Goal: Task Accomplishment & Management: Complete application form

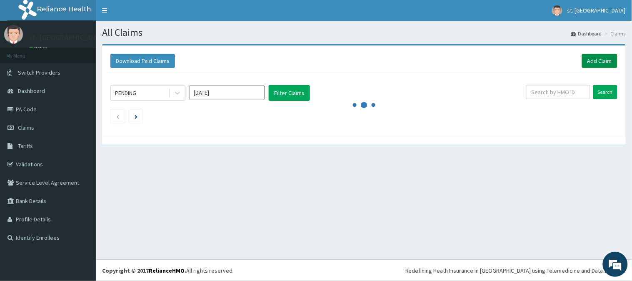
click at [600, 61] on link "Add Claim" at bounding box center [599, 61] width 35 height 14
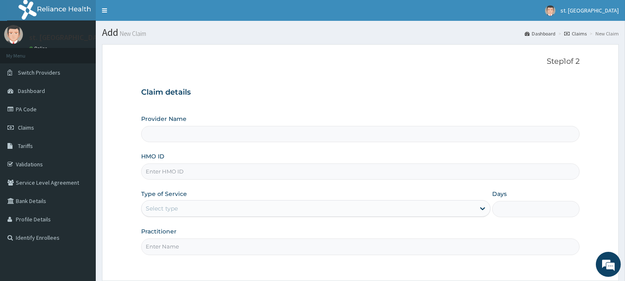
type input "[GEOGRAPHIC_DATA]"
click at [200, 171] on input "HMO ID" at bounding box center [360, 171] width 439 height 16
paste input "Btr/11171/a"
type input "btr/11171/a"
click at [197, 204] on div "Select type" at bounding box center [309, 208] width 334 height 13
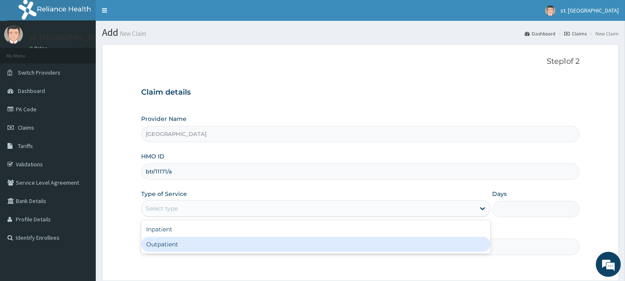
click at [166, 242] on div "Outpatient" at bounding box center [316, 244] width 350 height 15
type input "1"
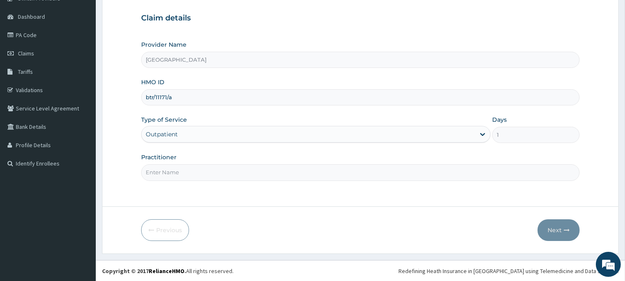
click at [299, 174] on input "Practitioner" at bounding box center [360, 172] width 439 height 16
type input "DR [PERSON_NAME]"
click at [554, 234] on button "Next" at bounding box center [559, 230] width 42 height 22
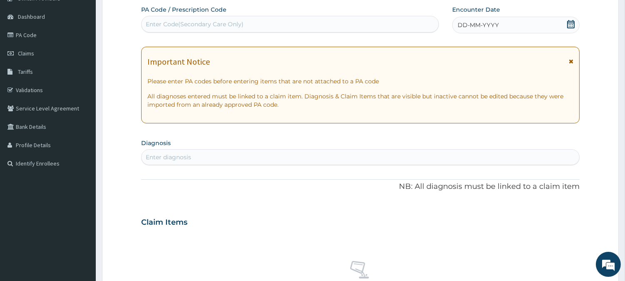
click at [569, 24] on icon at bounding box center [570, 24] width 7 height 8
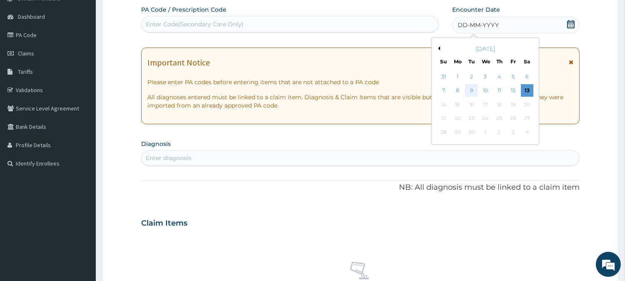
click at [469, 88] on div "9" at bounding box center [471, 91] width 12 height 12
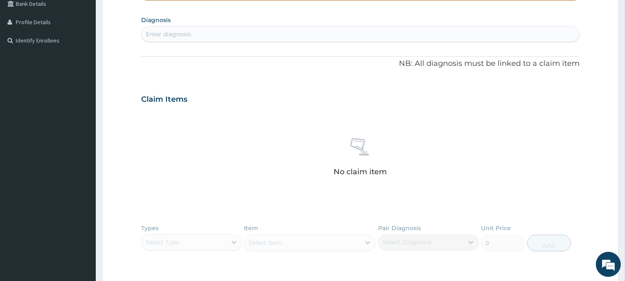
scroll to position [195, 0]
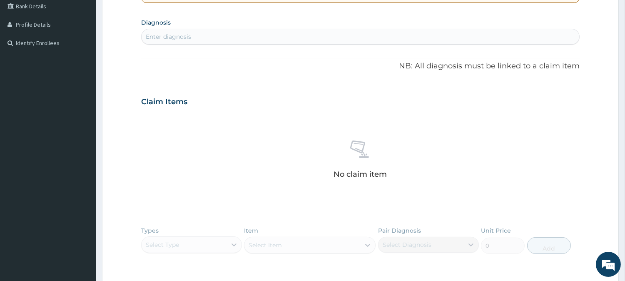
click at [232, 35] on div "Enter diagnosis" at bounding box center [361, 36] width 438 height 13
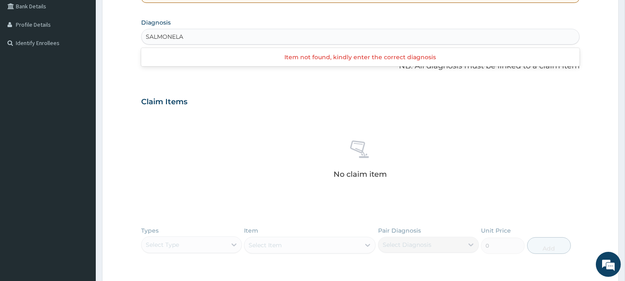
type input "SALMONEL"
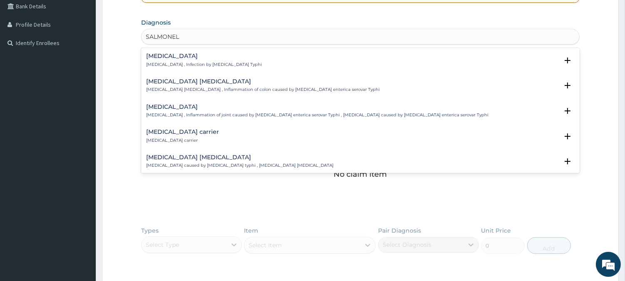
click at [174, 60] on div "Typhoid fever Typhoid fever , Infection by Salmonella Typhi" at bounding box center [204, 60] width 116 height 15
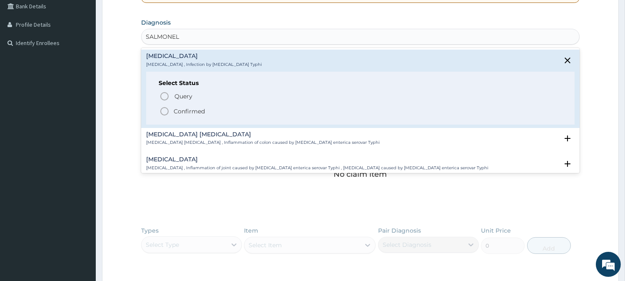
click at [164, 110] on icon "status option filled" at bounding box center [165, 111] width 10 height 10
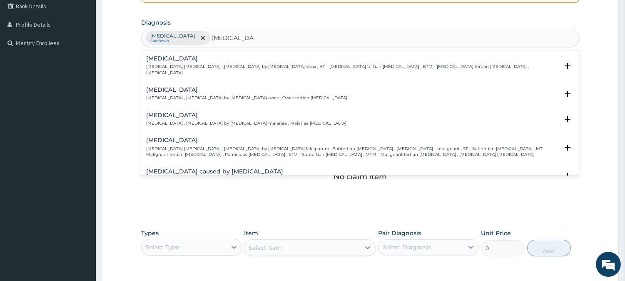
click at [165, 60] on h4 "Vivax malaria" at bounding box center [352, 58] width 412 height 6
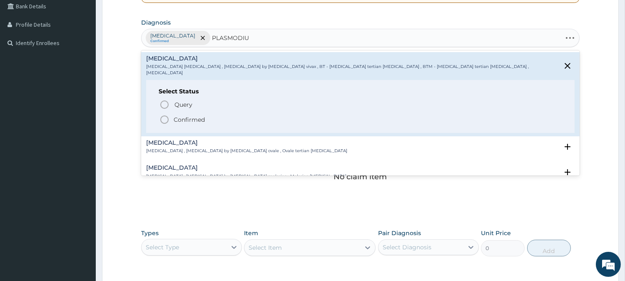
type input "PLASMODI"
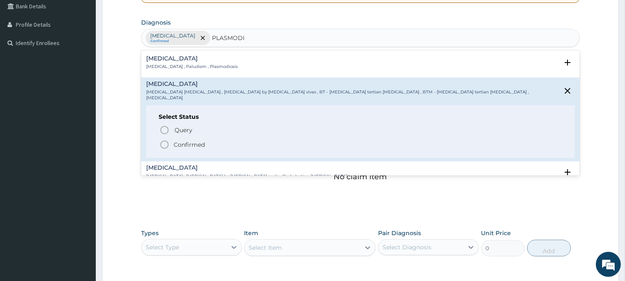
click at [194, 62] on div "Malaria Malaria , Paludism , Plasmodiosis" at bounding box center [192, 62] width 92 height 15
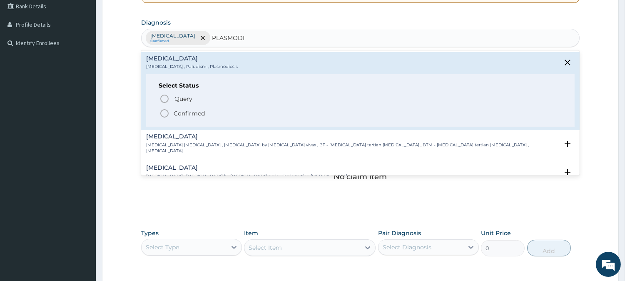
click at [167, 111] on icon "status option filled" at bounding box center [165, 113] width 10 height 10
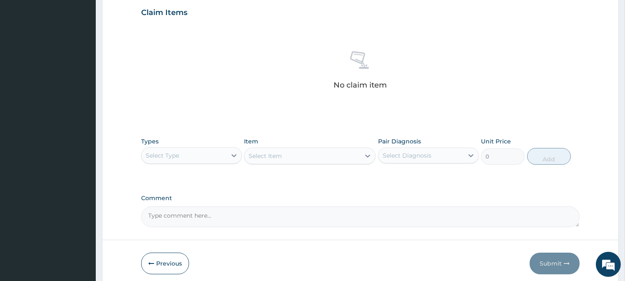
scroll to position [320, 0]
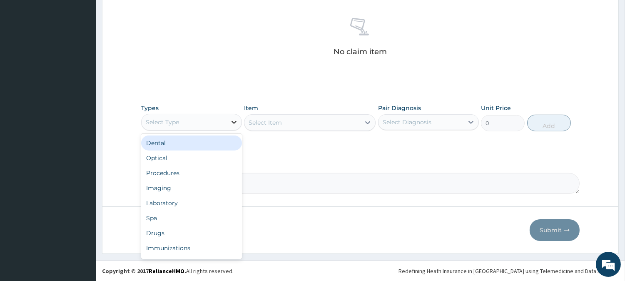
click at [235, 121] on icon at bounding box center [234, 122] width 8 height 8
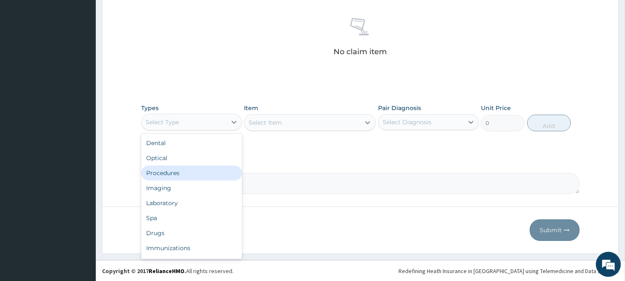
click at [170, 176] on div "Procedures" at bounding box center [191, 172] width 101 height 15
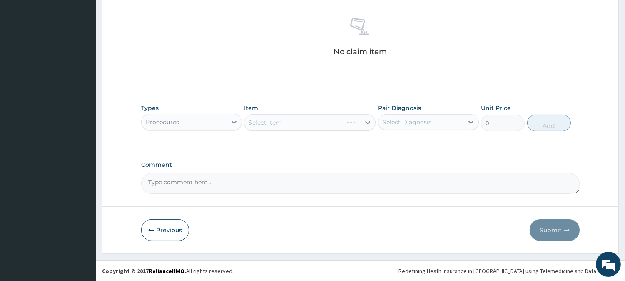
click at [365, 119] on div "Select Item" at bounding box center [310, 122] width 132 height 17
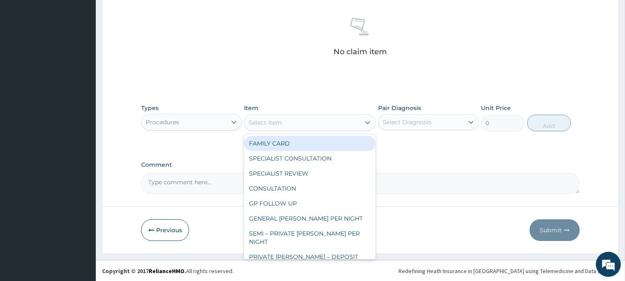
click at [365, 119] on icon at bounding box center [368, 122] width 8 height 8
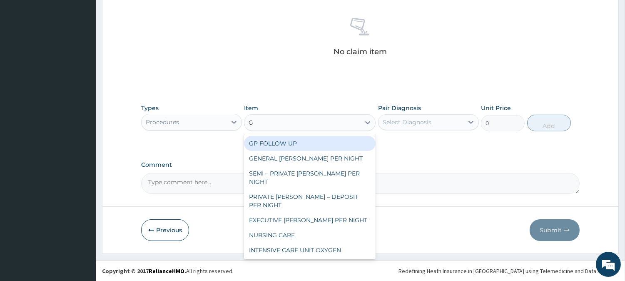
type input "GP"
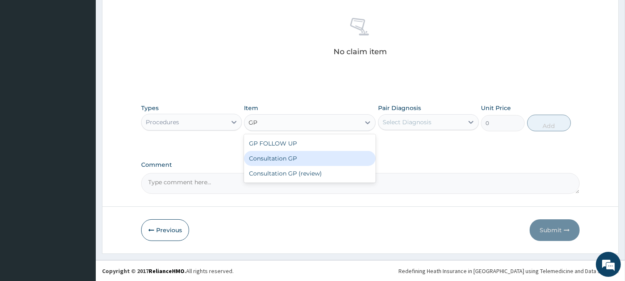
click at [277, 157] on div "Consultation GP" at bounding box center [310, 158] width 132 height 15
type input "2500"
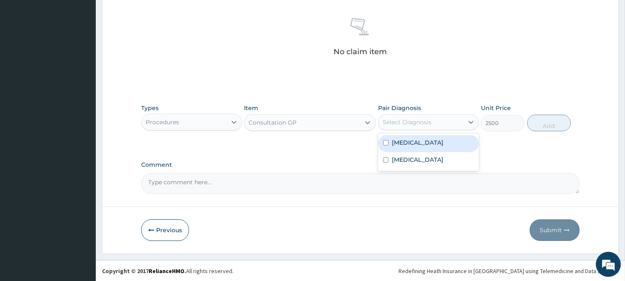
click at [451, 125] on div "Select Diagnosis" at bounding box center [421, 121] width 85 height 13
click at [410, 144] on label "Typhoid fever" at bounding box center [418, 142] width 52 height 8
checkbox input "true"
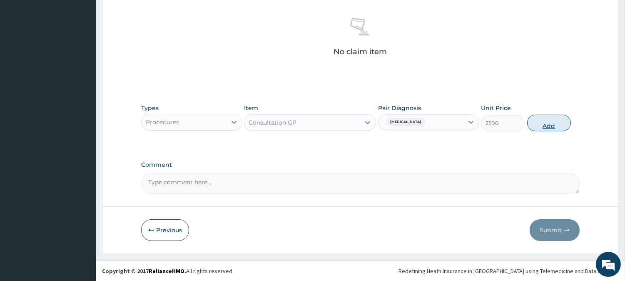
click at [549, 120] on button "Add" at bounding box center [549, 123] width 44 height 17
type input "0"
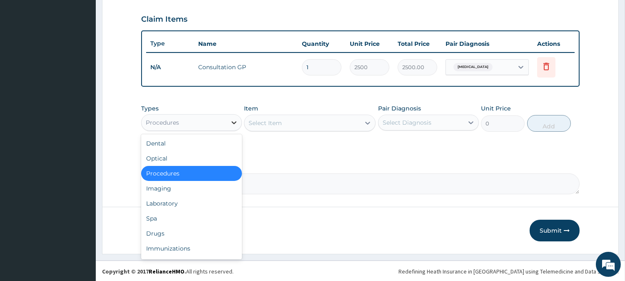
click at [228, 121] on div at bounding box center [234, 122] width 15 height 15
click at [165, 203] on div "Laboratory" at bounding box center [191, 203] width 101 height 15
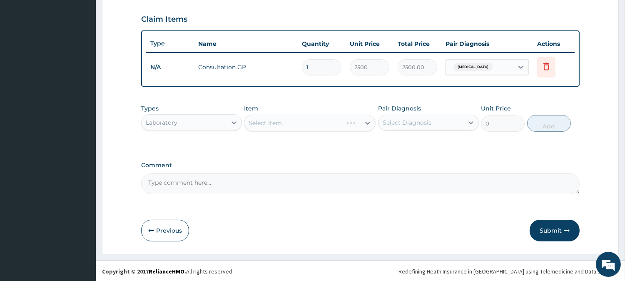
click at [353, 119] on div "Select Item" at bounding box center [310, 123] width 132 height 17
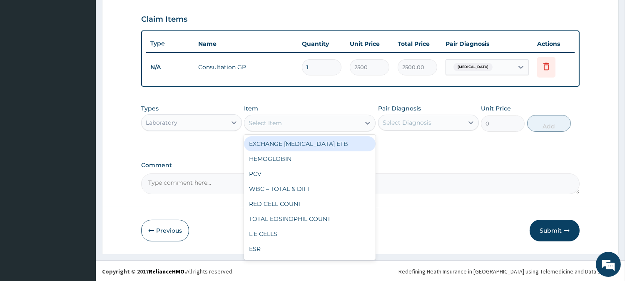
click at [356, 122] on div "Select Item" at bounding box center [303, 122] width 116 height 13
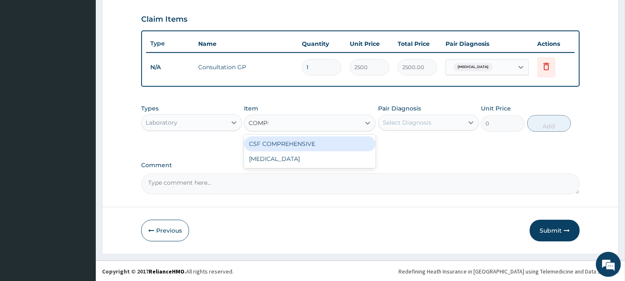
type input "COMPLE"
click at [321, 146] on div "Complete blood count" at bounding box center [310, 143] width 132 height 15
type input "3000"
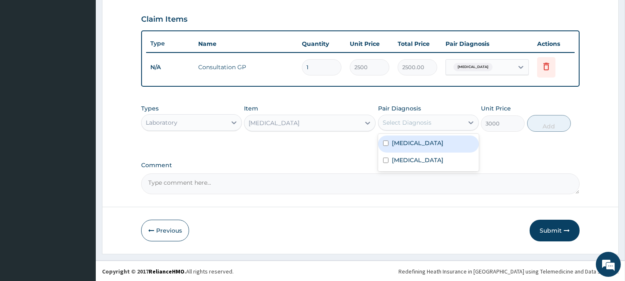
click at [460, 121] on div "Select Diagnosis" at bounding box center [421, 122] width 85 height 13
click at [420, 142] on label "Typhoid fever" at bounding box center [418, 143] width 52 height 8
checkbox input "true"
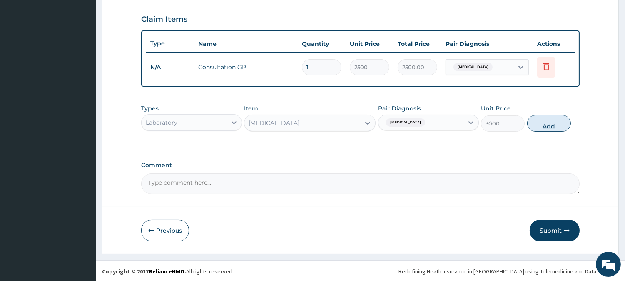
click at [532, 125] on button "Add" at bounding box center [549, 123] width 44 height 17
type input "0"
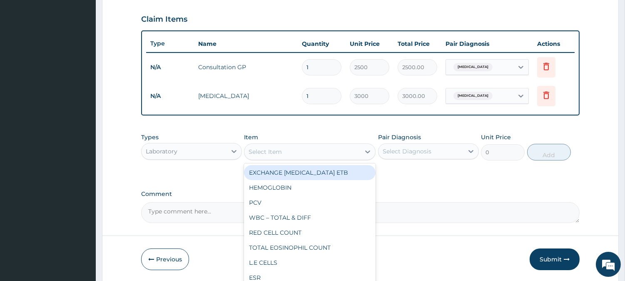
click at [351, 155] on div "Select Item" at bounding box center [303, 151] width 116 height 13
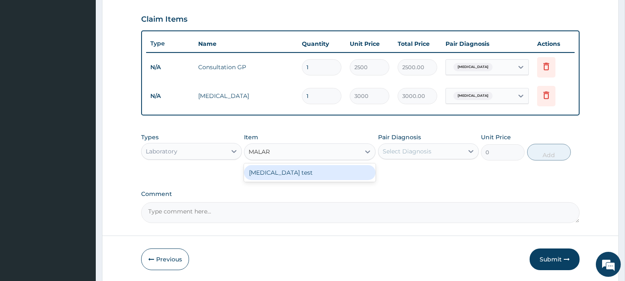
type input "MALARI"
click at [330, 171] on div "Malaria test" at bounding box center [310, 172] width 132 height 15
type input "700"
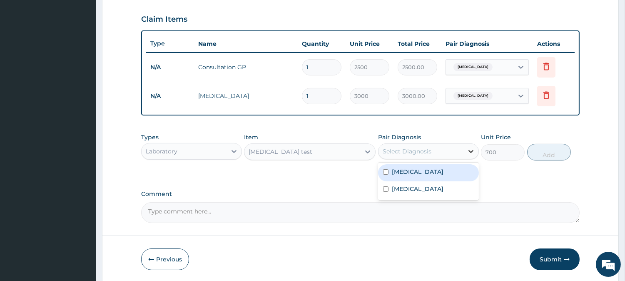
click at [468, 148] on icon at bounding box center [471, 151] width 8 height 8
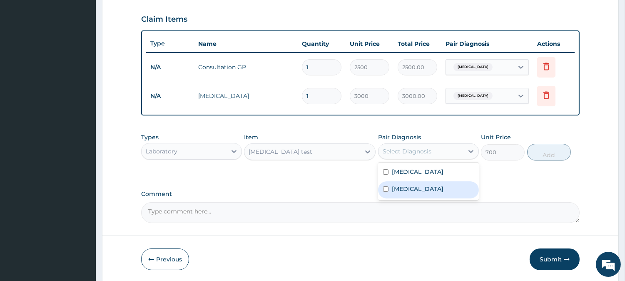
click at [403, 185] on label "Malaria" at bounding box center [418, 189] width 52 height 8
checkbox input "true"
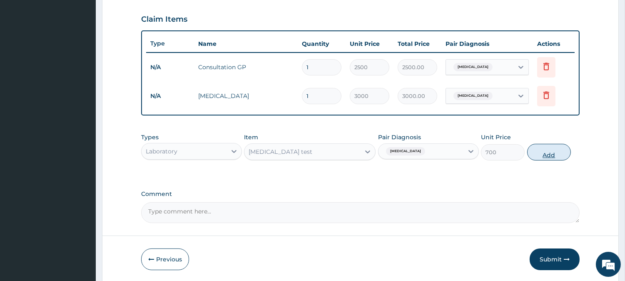
click at [546, 149] on button "Add" at bounding box center [549, 152] width 44 height 17
type input "0"
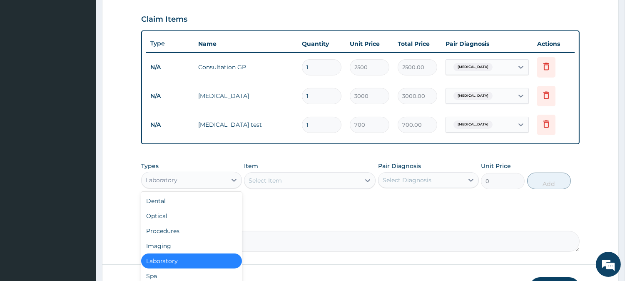
click at [222, 181] on div "Laboratory" at bounding box center [184, 179] width 85 height 13
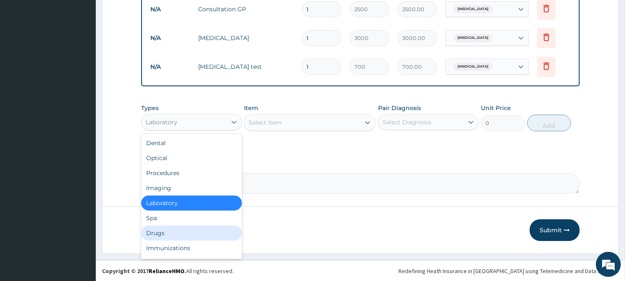
click at [161, 232] on div "Drugs" at bounding box center [191, 232] width 101 height 15
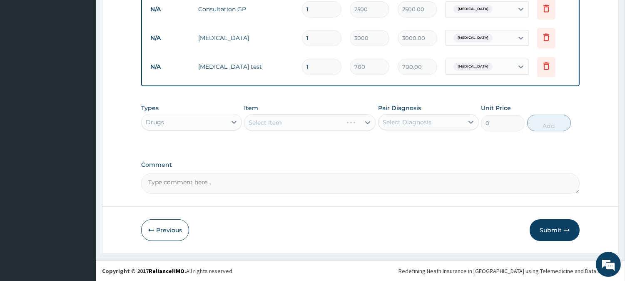
click at [365, 121] on div "Select Item" at bounding box center [310, 122] width 132 height 17
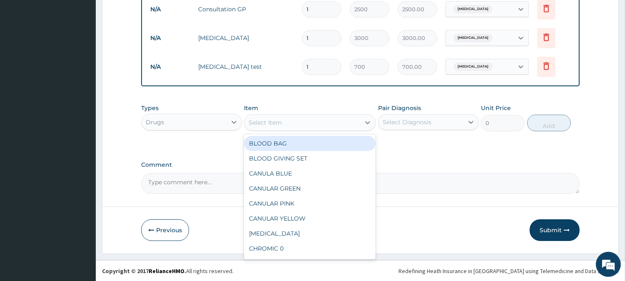
click at [365, 121] on icon at bounding box center [368, 122] width 8 height 8
type input "AMOX"
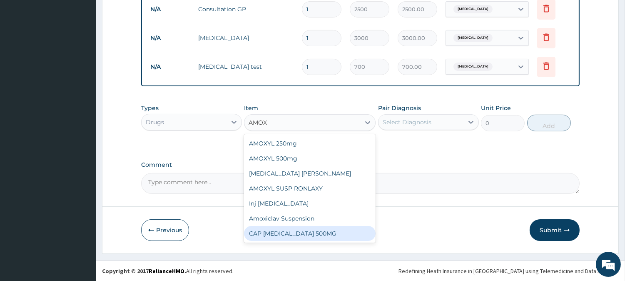
click at [269, 228] on div "CAP AMOXIL 500MG" at bounding box center [310, 233] width 132 height 15
type input "70"
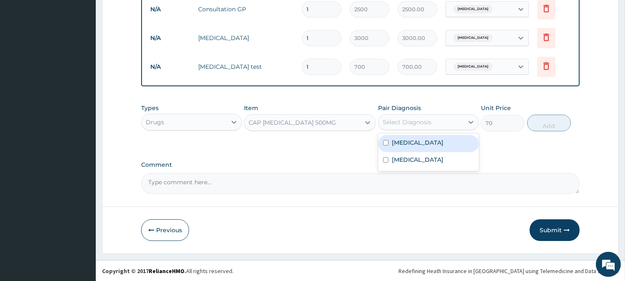
click at [457, 120] on div "Select Diagnosis" at bounding box center [421, 121] width 85 height 13
click at [402, 146] on label "Typhoid fever" at bounding box center [418, 142] width 52 height 8
checkbox input "true"
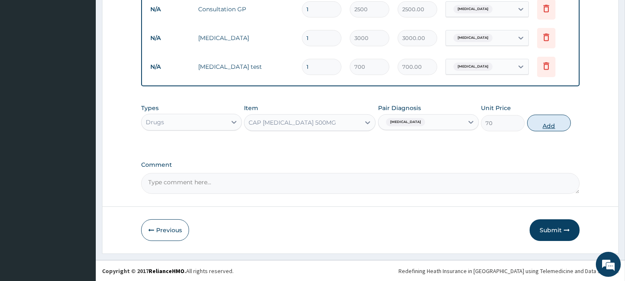
click at [555, 121] on button "Add" at bounding box center [549, 123] width 44 height 17
type input "0"
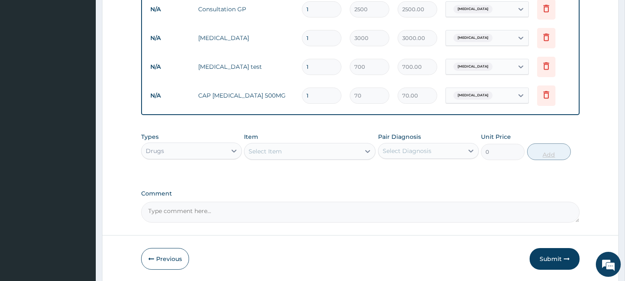
type input "15"
type input "1050.00"
type input "15"
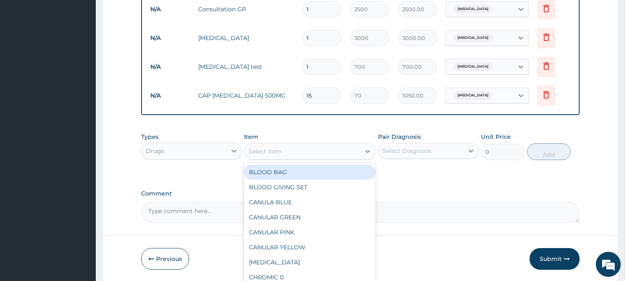
click at [355, 148] on div "Select Item" at bounding box center [303, 151] width 116 height 13
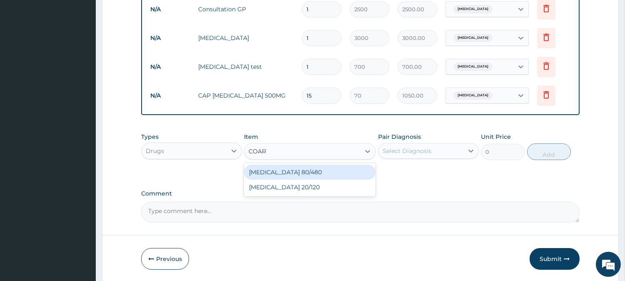
type input "COARTE"
click at [320, 167] on div "Coartem 80/480" at bounding box center [310, 172] width 132 height 15
type input "250"
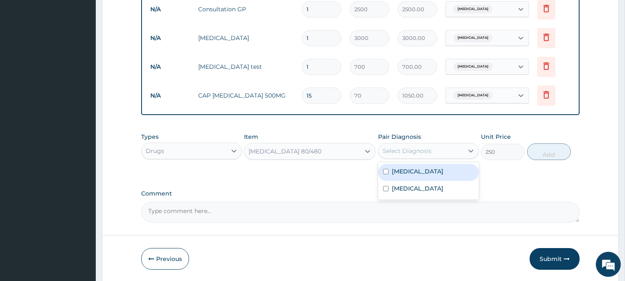
click at [463, 147] on div "Select Diagnosis" at bounding box center [421, 150] width 85 height 13
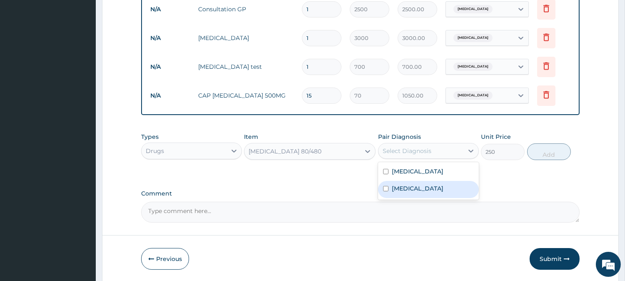
click at [415, 192] on div "Malaria" at bounding box center [428, 189] width 101 height 17
checkbox input "true"
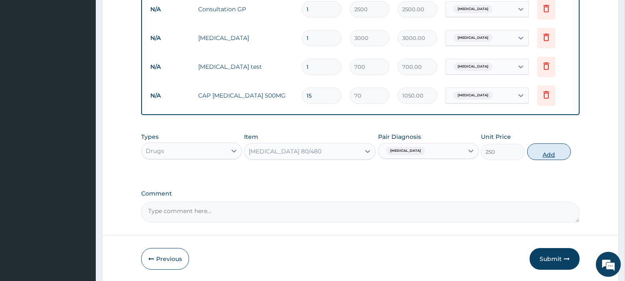
click at [548, 156] on button "Add" at bounding box center [549, 151] width 44 height 17
type input "0"
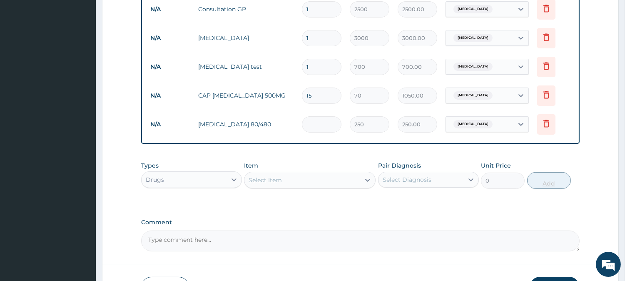
type input "0.00"
type input "6"
type input "1500.00"
type input "6"
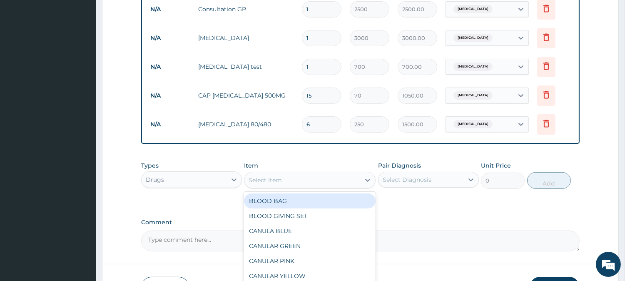
click at [360, 180] on div "Select Item" at bounding box center [303, 179] width 116 height 13
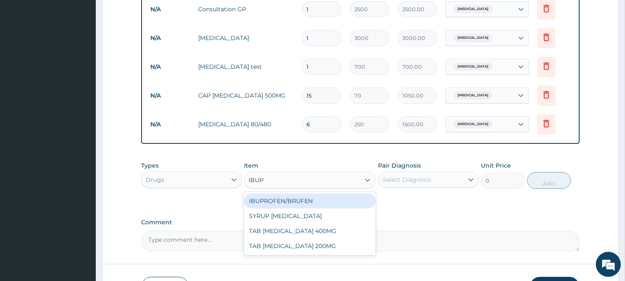
type input "IBUPR"
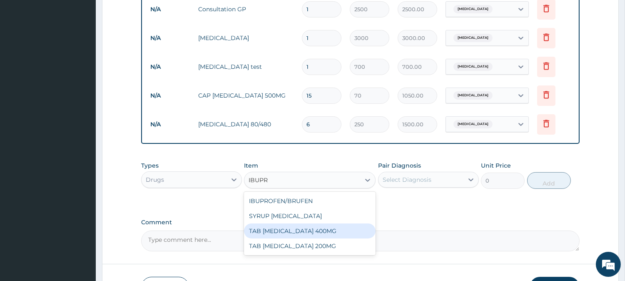
click at [281, 233] on div "TAB IBUPROFEN 400MG" at bounding box center [310, 230] width 132 height 15
type input "50"
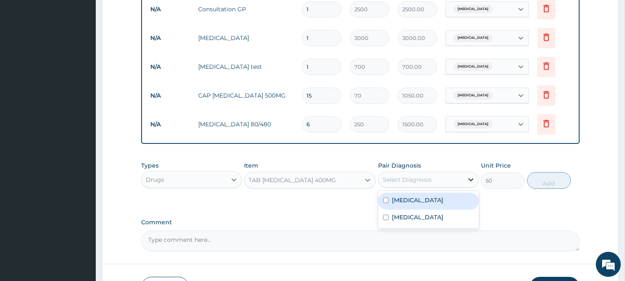
click at [464, 178] on div at bounding box center [471, 179] width 15 height 15
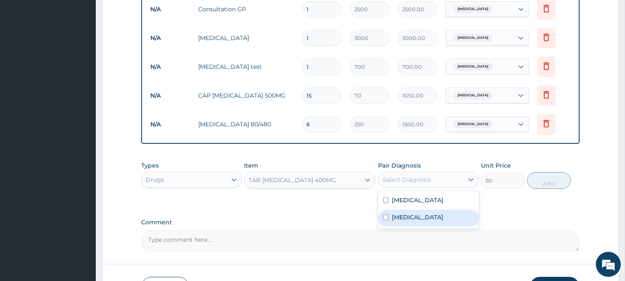
click at [407, 214] on label "Malaria" at bounding box center [418, 217] width 52 height 8
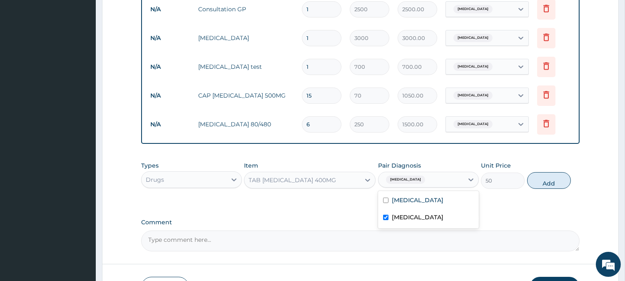
checkbox input "true"
click at [542, 181] on button "Add" at bounding box center [549, 180] width 44 height 17
type input "0"
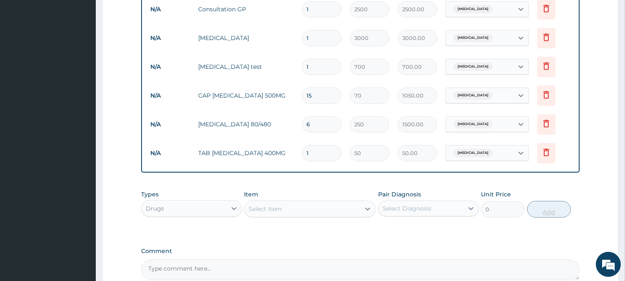
type input "10"
type input "500.00"
type input "10"
click at [388, 241] on div "PA Code / Prescription Code Enter Code(Secondary Care Only) Encounter Date 09-0…" at bounding box center [360, 11] width 439 height 538
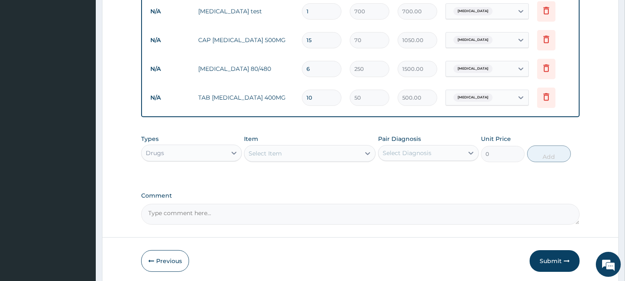
scroll to position [424, 0]
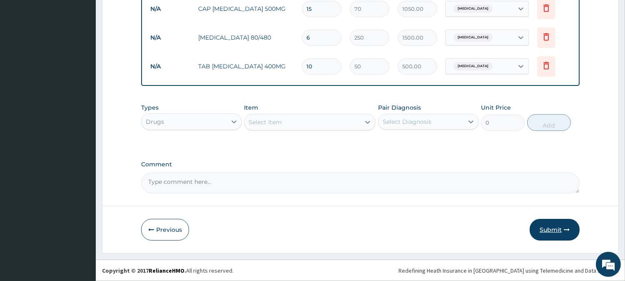
click at [557, 236] on button "Submit" at bounding box center [555, 230] width 50 height 22
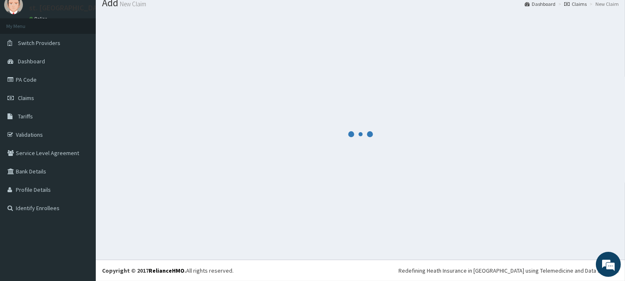
scroll to position [30, 0]
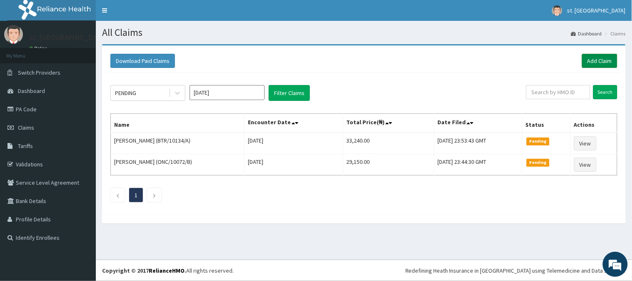
click at [610, 59] on link "Add Claim" at bounding box center [599, 61] width 35 height 14
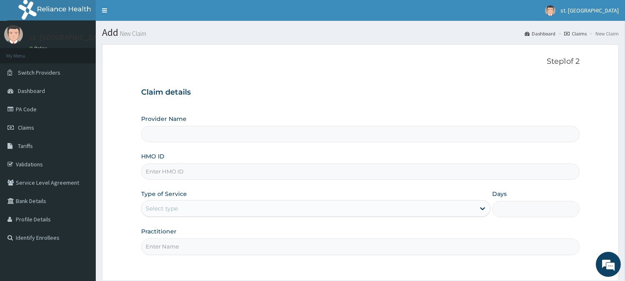
click at [207, 175] on input "HMO ID" at bounding box center [360, 171] width 439 height 16
type input "St. Shiloh Medical Centre"
paste input "BTR/10731/A"
type input "BTR/10731/A"
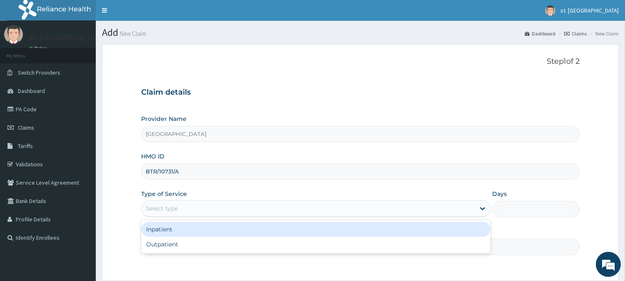
click at [183, 205] on div "Select type" at bounding box center [309, 208] width 334 height 13
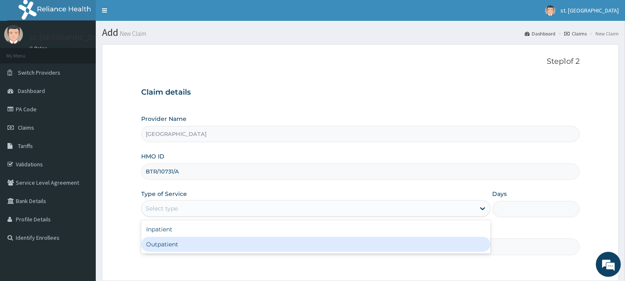
click at [163, 244] on div "Outpatient" at bounding box center [316, 244] width 350 height 15
type input "1"
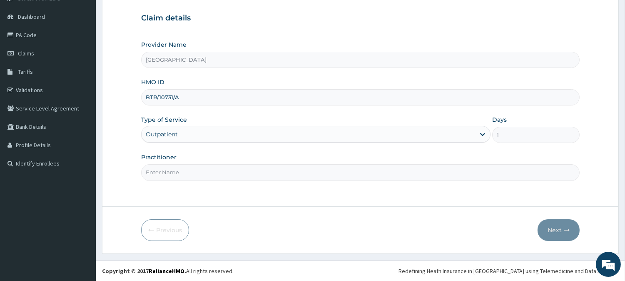
click at [302, 173] on input "Practitioner" at bounding box center [360, 172] width 439 height 16
type input "DR [PERSON_NAME]"
click at [555, 232] on button "Next" at bounding box center [559, 230] width 42 height 22
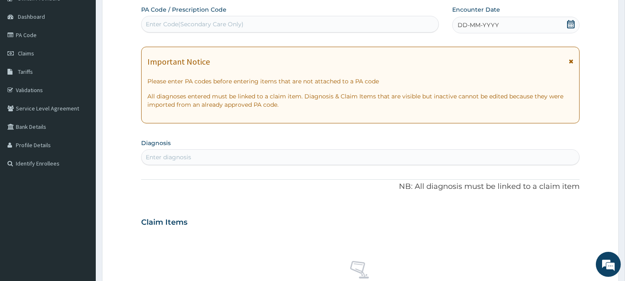
click at [572, 26] on icon at bounding box center [571, 24] width 8 height 8
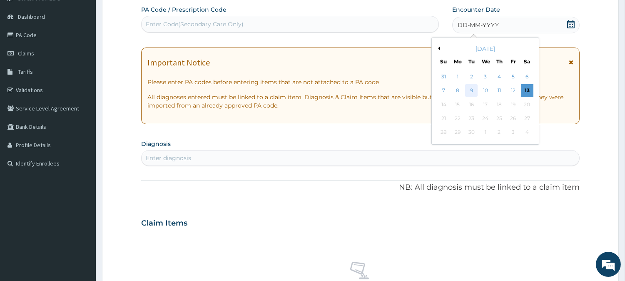
click at [471, 87] on div "9" at bounding box center [471, 91] width 12 height 12
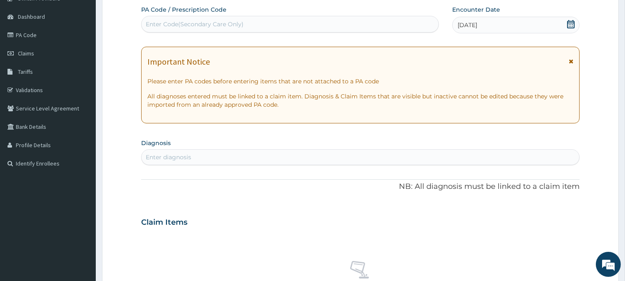
click at [261, 155] on div "Enter diagnosis" at bounding box center [361, 156] width 438 height 13
type input "SALMONE"
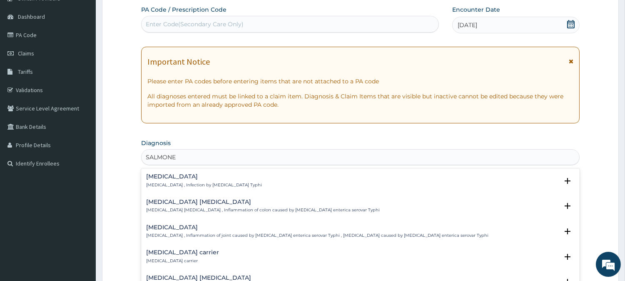
click at [205, 182] on p "Typhoid fever , Infection by Salmonella Typhi" at bounding box center [204, 185] width 116 height 6
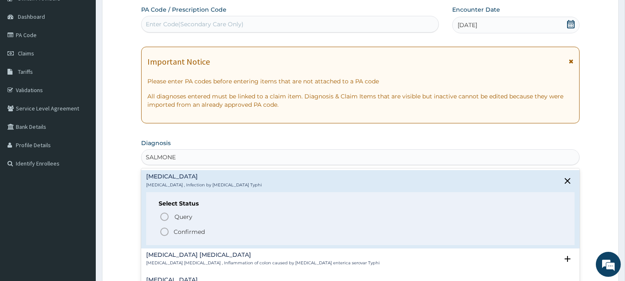
click at [165, 228] on icon "status option filled" at bounding box center [165, 232] width 10 height 10
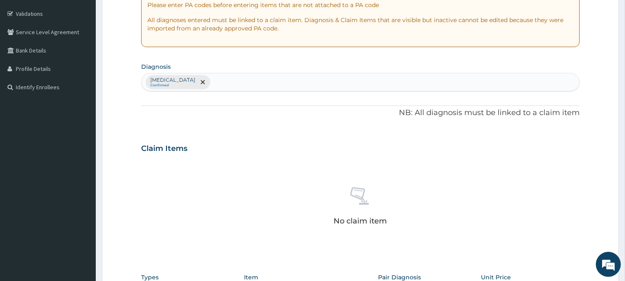
scroll to position [171, 0]
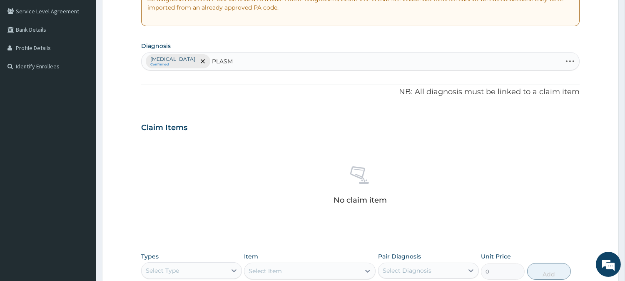
type input "PLASMO"
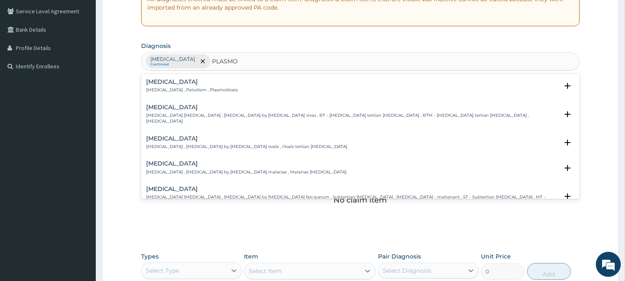
click at [197, 85] on h4 "[MEDICAL_DATA]" at bounding box center [192, 82] width 92 height 6
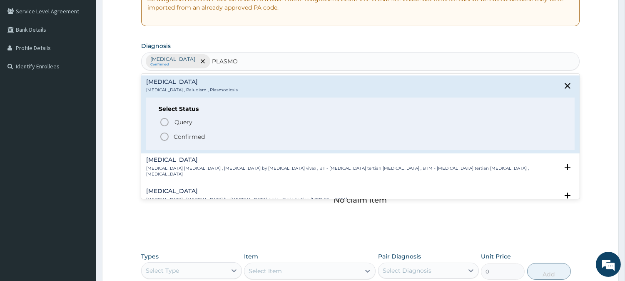
click at [165, 137] on icon "status option filled" at bounding box center [165, 137] width 10 height 10
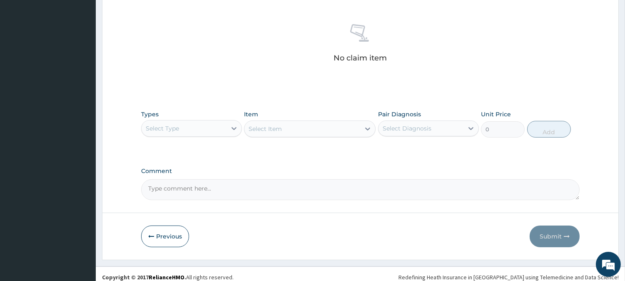
scroll to position [320, 0]
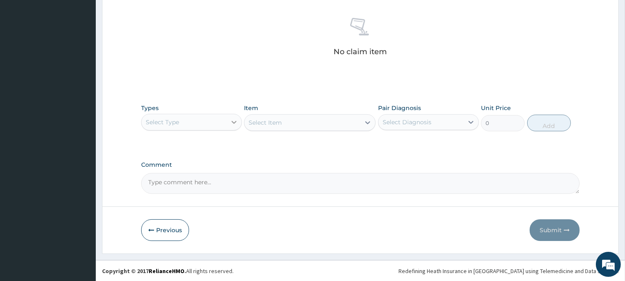
click at [229, 124] on div at bounding box center [234, 122] width 15 height 15
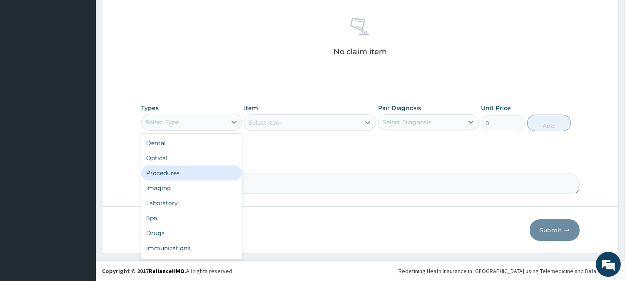
click at [177, 178] on div "Procedures" at bounding box center [191, 172] width 101 height 15
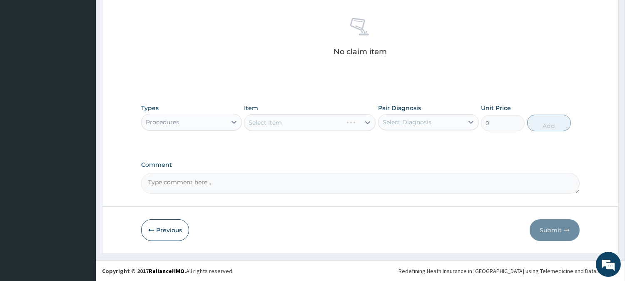
click at [350, 125] on div "Select Item" at bounding box center [310, 122] width 132 height 17
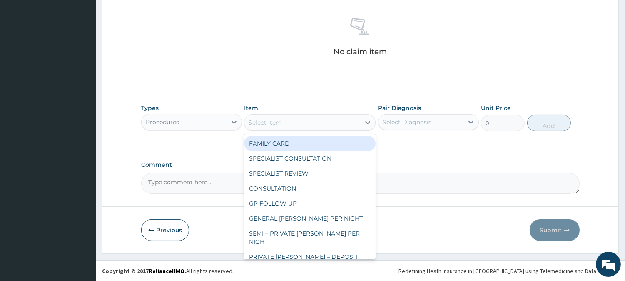
click at [350, 125] on div "Select Item" at bounding box center [303, 122] width 116 height 13
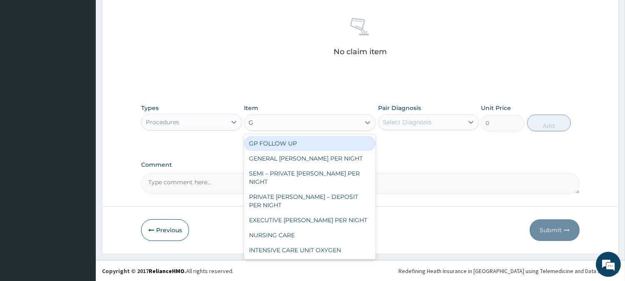
type input "GP"
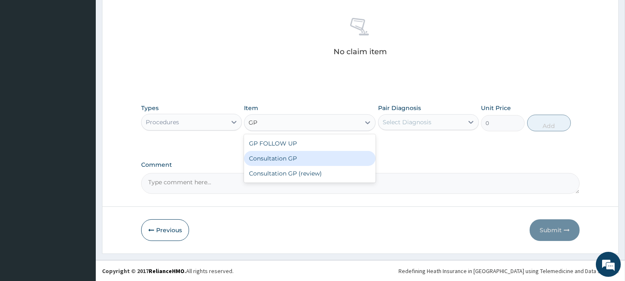
click at [285, 157] on div "Consultation GP" at bounding box center [310, 158] width 132 height 15
type input "2500"
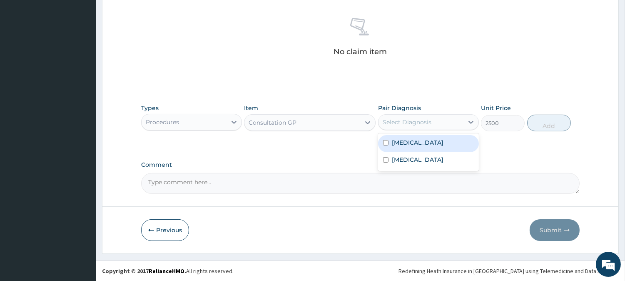
click at [432, 122] on div "Select Diagnosis" at bounding box center [421, 121] width 85 height 13
click at [417, 140] on label "Typhoid fever" at bounding box center [418, 142] width 52 height 8
checkbox input "true"
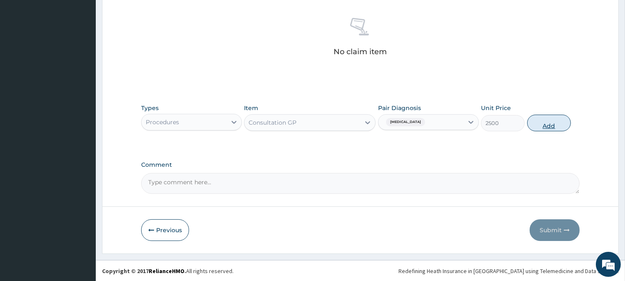
click at [542, 125] on button "Add" at bounding box center [549, 123] width 44 height 17
type input "0"
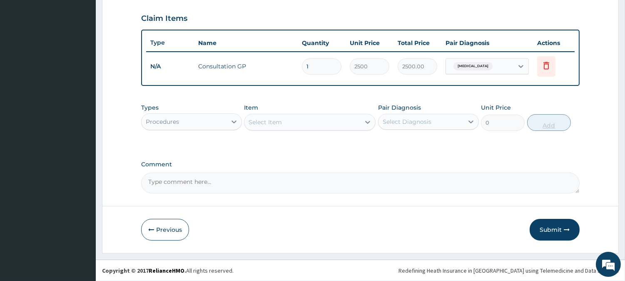
scroll to position [280, 0]
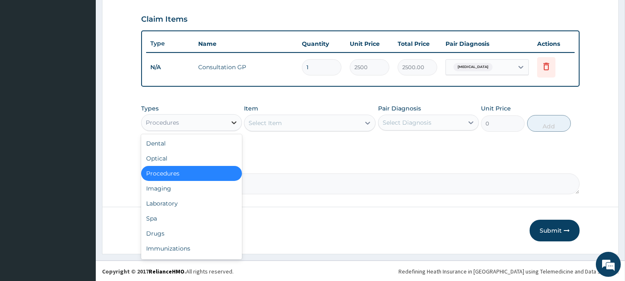
click at [227, 121] on div at bounding box center [234, 122] width 15 height 15
click at [157, 230] on div "Drugs" at bounding box center [191, 233] width 101 height 15
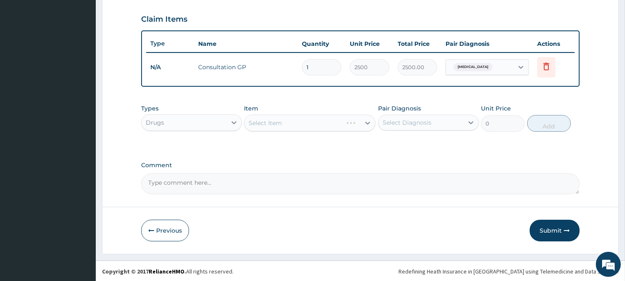
click at [352, 121] on div "Select Item" at bounding box center [310, 123] width 132 height 17
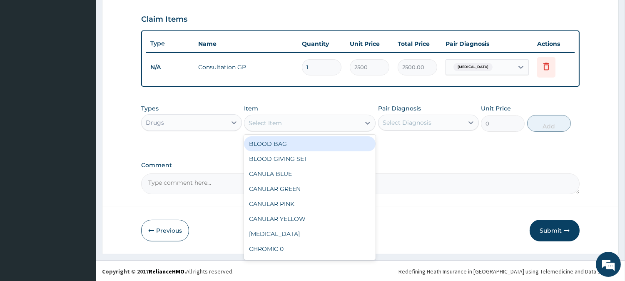
click at [356, 124] on div "Select Item" at bounding box center [303, 122] width 116 height 13
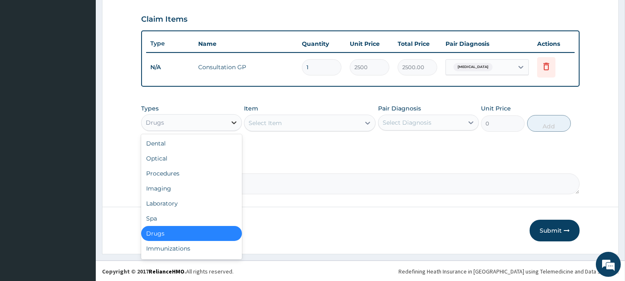
click at [231, 126] on div at bounding box center [234, 122] width 15 height 15
click at [159, 207] on div "Laboratory" at bounding box center [191, 203] width 101 height 15
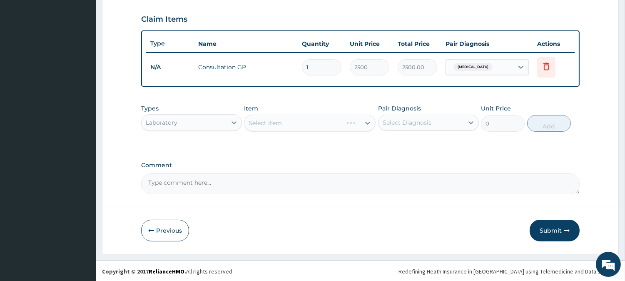
click at [352, 125] on div "Select Item" at bounding box center [310, 123] width 132 height 17
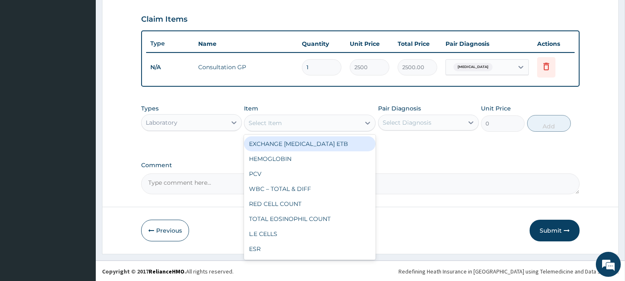
click at [352, 125] on div "Select Item" at bounding box center [303, 122] width 116 height 13
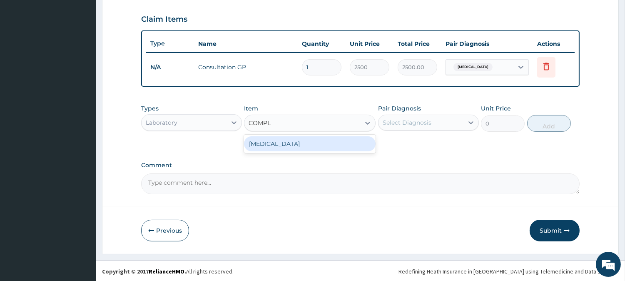
type input "COMPLE"
drag, startPoint x: 326, startPoint y: 142, endPoint x: 319, endPoint y: 147, distance: 8.6
click at [319, 147] on div "[MEDICAL_DATA]" at bounding box center [310, 143] width 132 height 15
type input "3000"
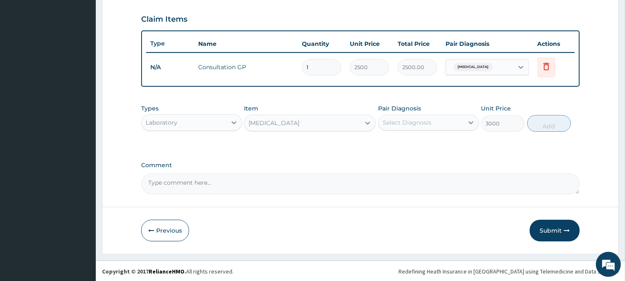
click at [319, 147] on div "Types Laboratory Item option Complete blood count, selected. Select is focused …" at bounding box center [360, 124] width 439 height 48
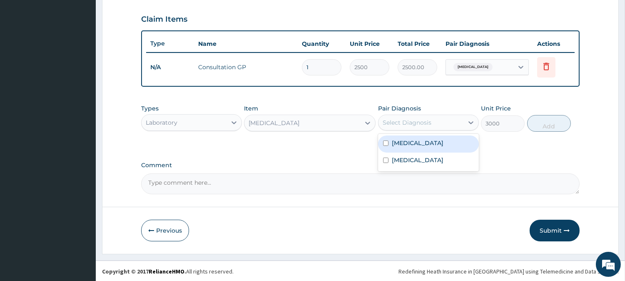
click at [455, 120] on div "Select Diagnosis" at bounding box center [421, 122] width 85 height 13
click at [396, 146] on label "Typhoid fever" at bounding box center [418, 143] width 52 height 8
checkbox input "true"
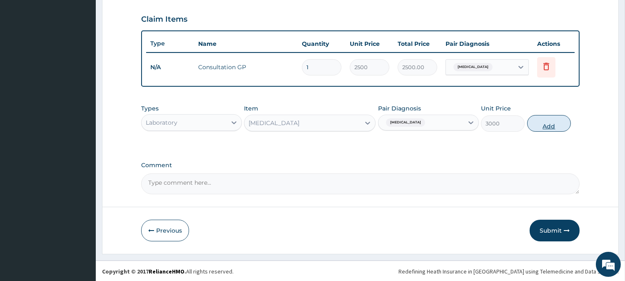
click at [534, 124] on button "Add" at bounding box center [549, 123] width 44 height 17
type input "0"
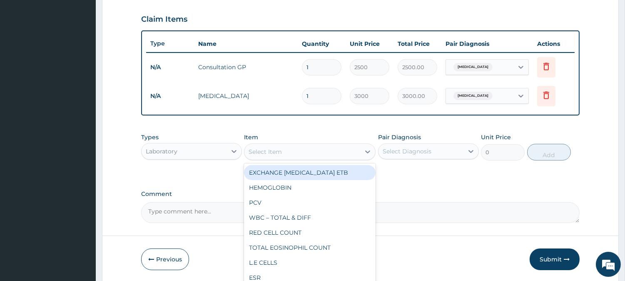
click at [343, 148] on div "Select Item" at bounding box center [303, 151] width 116 height 13
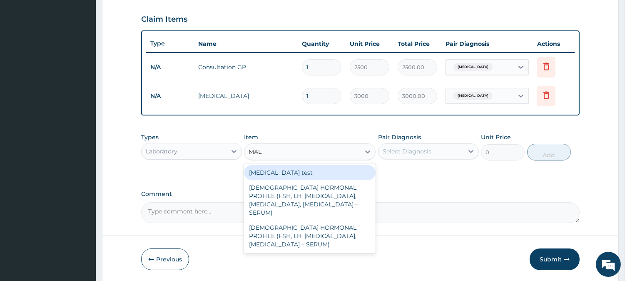
type input "MALA"
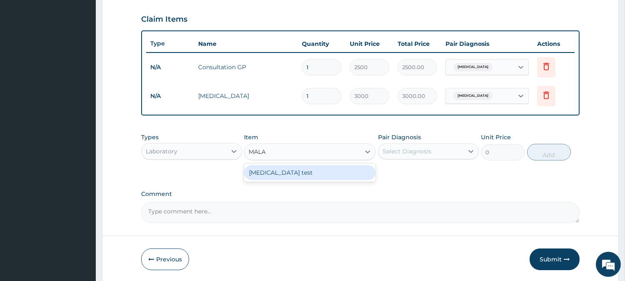
click at [292, 173] on div "[MEDICAL_DATA] test" at bounding box center [310, 172] width 132 height 15
type input "700"
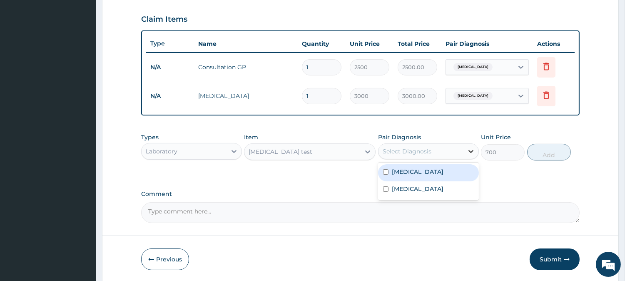
click at [466, 147] on div at bounding box center [471, 151] width 15 height 15
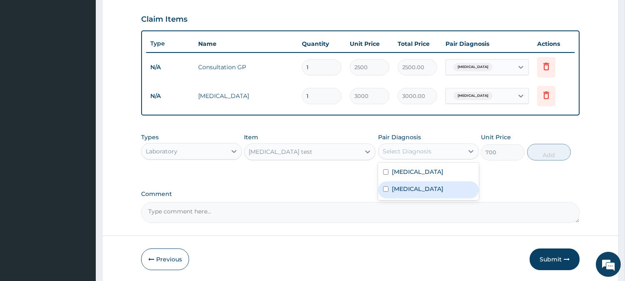
click at [401, 187] on label "[MEDICAL_DATA]" at bounding box center [418, 189] width 52 height 8
checkbox input "true"
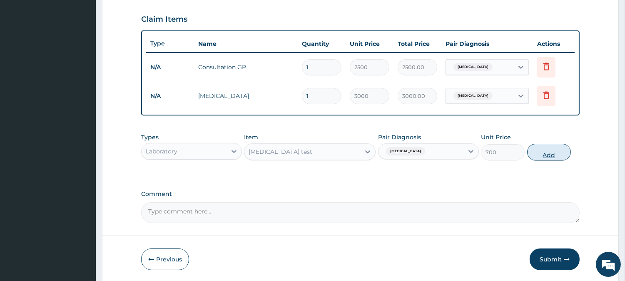
click at [553, 155] on button "Add" at bounding box center [549, 152] width 44 height 17
type input "0"
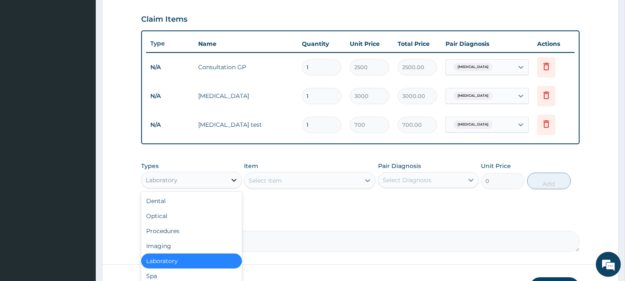
click at [235, 182] on icon at bounding box center [234, 180] width 8 height 8
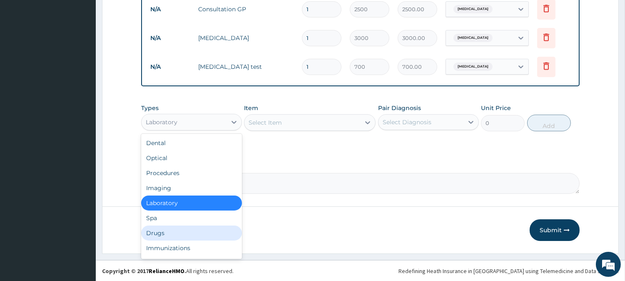
click at [165, 231] on div "Drugs" at bounding box center [191, 232] width 101 height 15
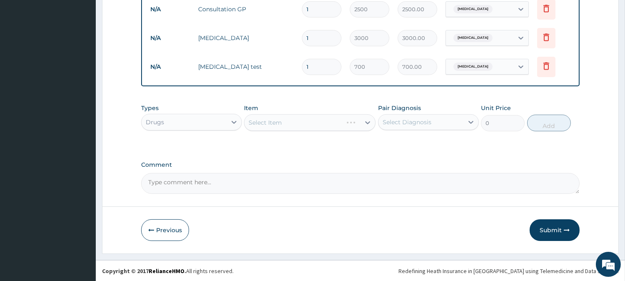
click at [352, 122] on div "Select Item" at bounding box center [310, 122] width 132 height 17
click at [352, 122] on div "Select Item" at bounding box center [303, 122] width 116 height 13
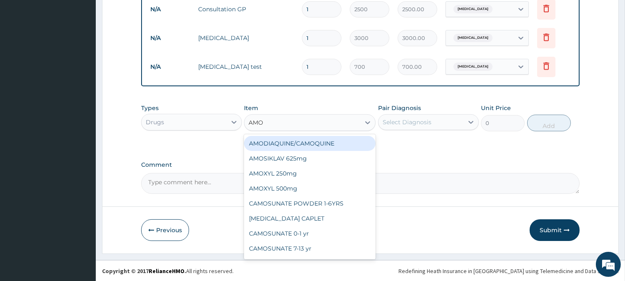
type input "AMOX"
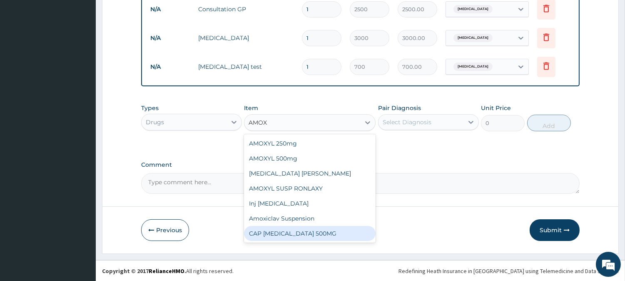
click at [280, 235] on div "CAP [MEDICAL_DATA] 500MG" at bounding box center [310, 233] width 132 height 15
type input "70"
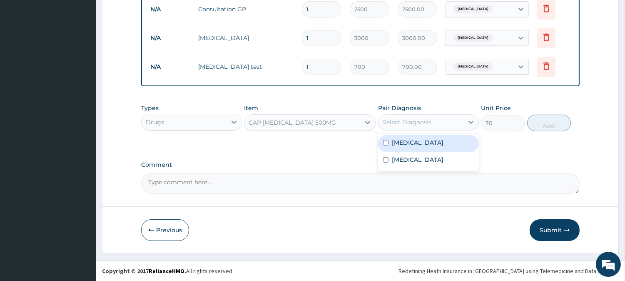
click at [451, 120] on div "Select Diagnosis" at bounding box center [421, 121] width 85 height 13
click at [399, 146] on label "Typhoid fever" at bounding box center [418, 142] width 52 height 8
checkbox input "true"
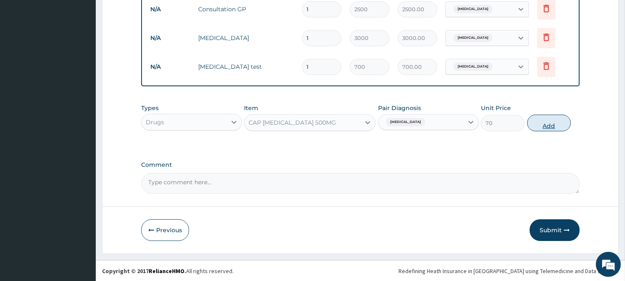
click at [537, 123] on button "Add" at bounding box center [549, 123] width 44 height 17
type input "0"
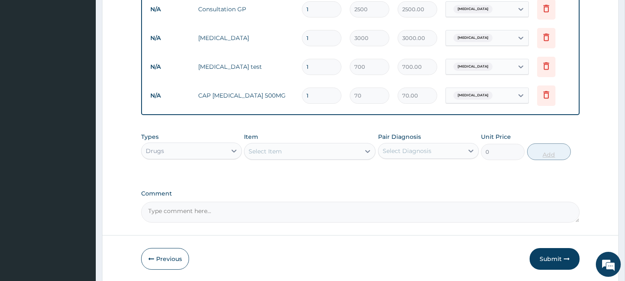
type input "15"
type input "1050.00"
type input "15"
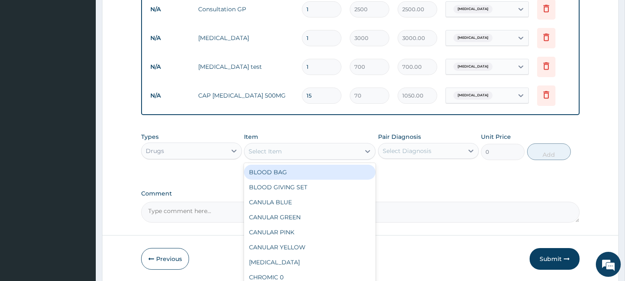
click at [338, 150] on div "Select Item" at bounding box center [303, 151] width 116 height 13
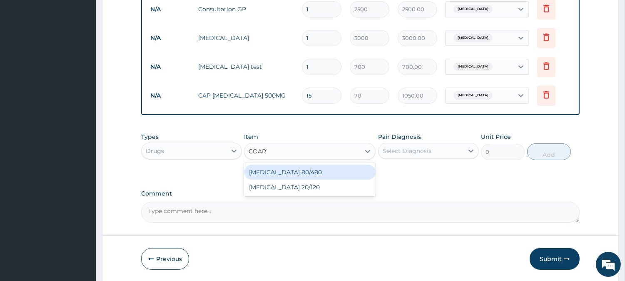
type input "COARTE"
click at [329, 173] on div "[MEDICAL_DATA] 80/480" at bounding box center [310, 172] width 132 height 15
type input "250"
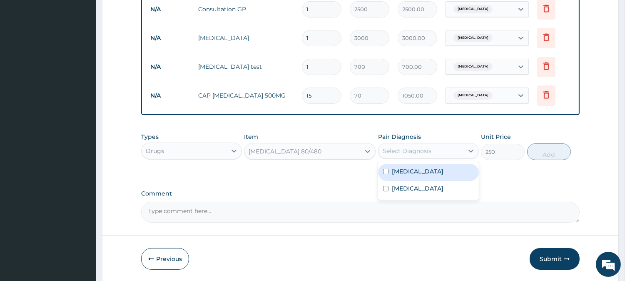
click at [460, 152] on div "Select Diagnosis" at bounding box center [421, 150] width 85 height 13
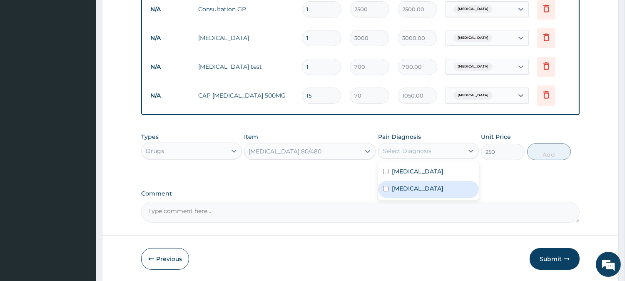
click at [407, 185] on label "[MEDICAL_DATA]" at bounding box center [418, 188] width 52 height 8
checkbox input "true"
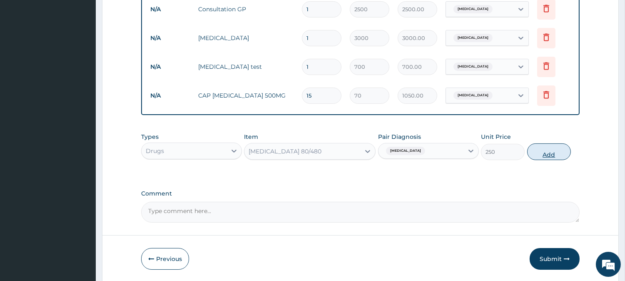
click at [557, 147] on button "Add" at bounding box center [549, 151] width 44 height 17
type input "0"
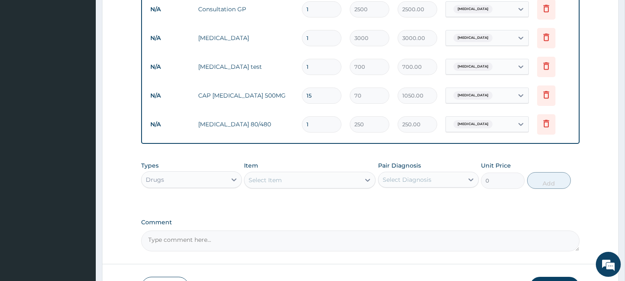
click at [330, 126] on input "1" at bounding box center [322, 124] width 40 height 16
type input "16"
type input "4000.00"
type input "1"
type input "250.00"
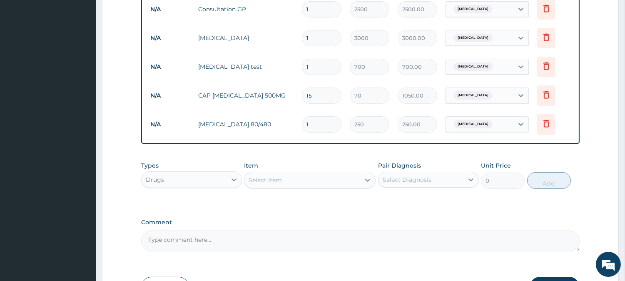
type input "0.00"
type input "6"
type input "1500.00"
type input "6"
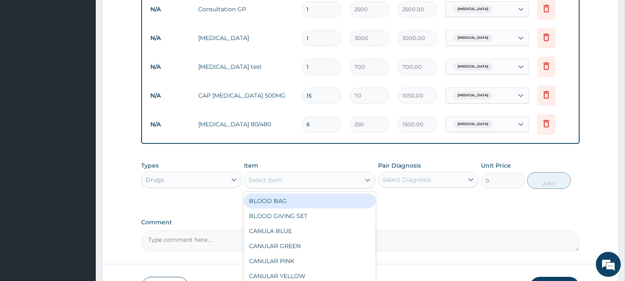
click at [358, 184] on div "Select Item" at bounding box center [303, 179] width 116 height 13
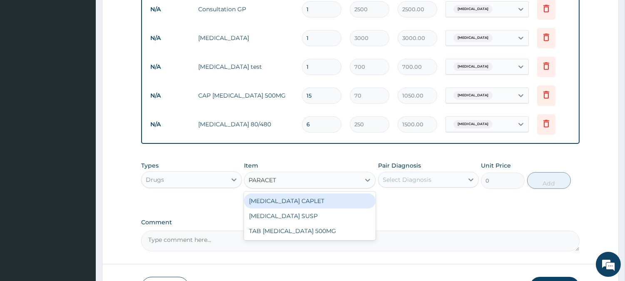
type input "PARACETA"
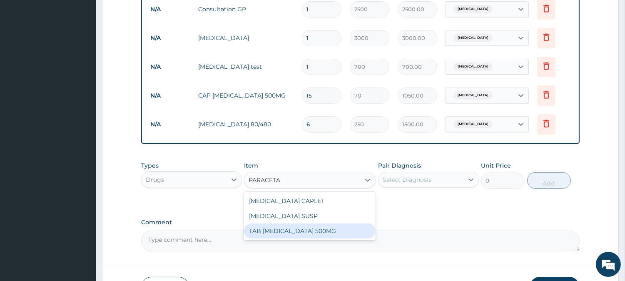
click at [334, 231] on div "TAB [MEDICAL_DATA] 500MG" at bounding box center [310, 230] width 132 height 15
type input "30"
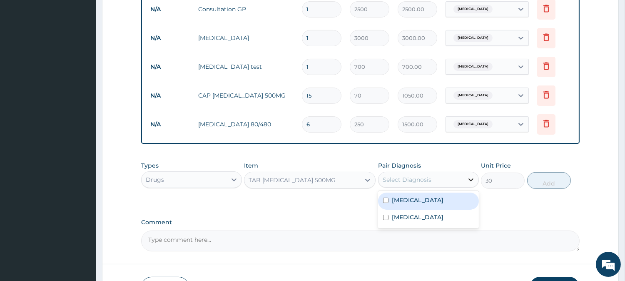
click at [464, 183] on div at bounding box center [471, 179] width 15 height 15
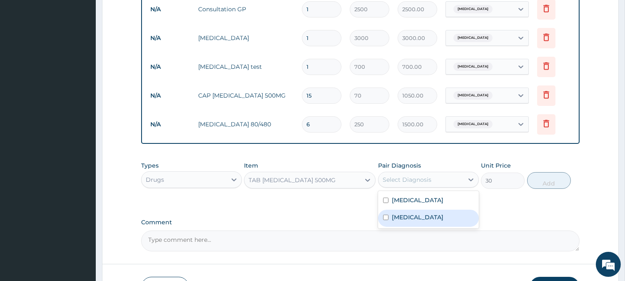
click at [405, 214] on label "[MEDICAL_DATA]" at bounding box center [418, 217] width 52 height 8
checkbox input "true"
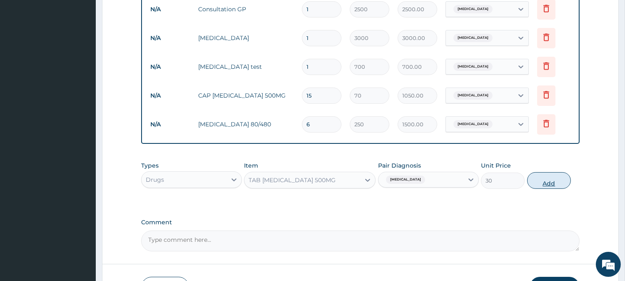
click at [535, 180] on button "Add" at bounding box center [549, 180] width 44 height 17
type input "0"
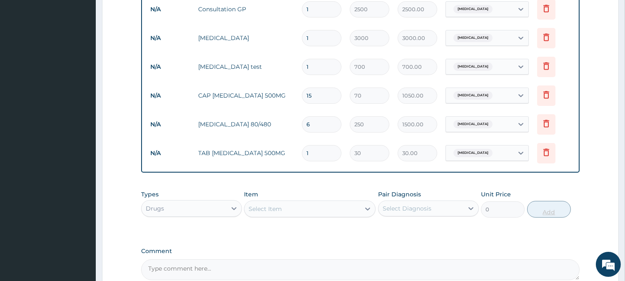
type input "18"
type input "540.00"
type input "18"
click at [435, 244] on div "PA Code / Prescription Code Enter Code(Secondary Care Only) Encounter Date 09-0…" at bounding box center [360, 11] width 439 height 538
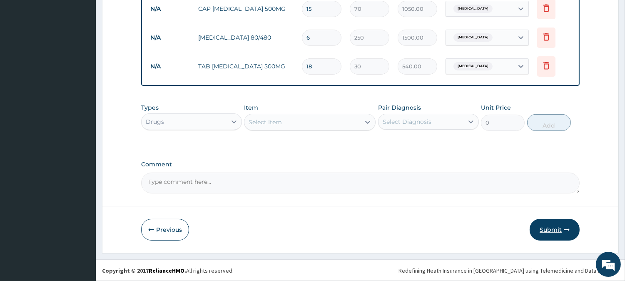
click at [550, 228] on button "Submit" at bounding box center [555, 230] width 50 height 22
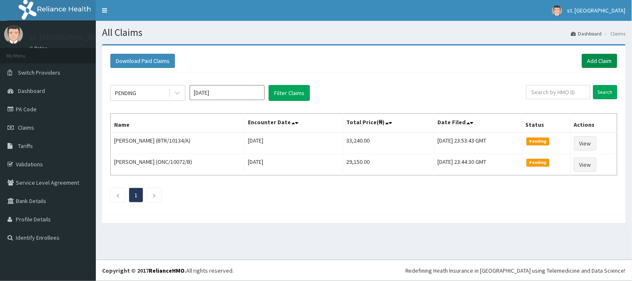
click at [596, 60] on link "Add Claim" at bounding box center [599, 61] width 35 height 14
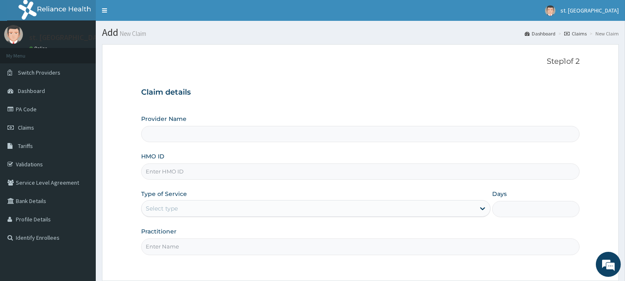
type input "[GEOGRAPHIC_DATA]"
click at [267, 171] on input "HMO ID" at bounding box center [360, 171] width 439 height 16
paste input "BTR/10731/A"
type input "BTR/10731/A"
click at [218, 205] on div "Select type" at bounding box center [309, 208] width 334 height 13
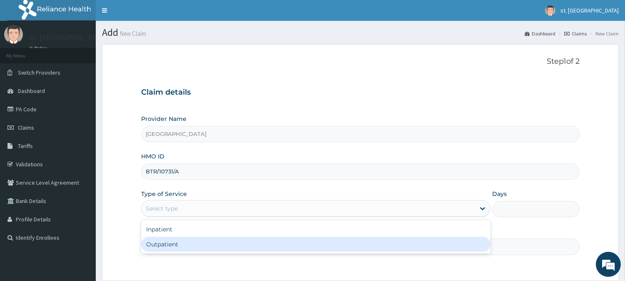
click at [171, 242] on div "Outpatient" at bounding box center [316, 244] width 350 height 15
type input "1"
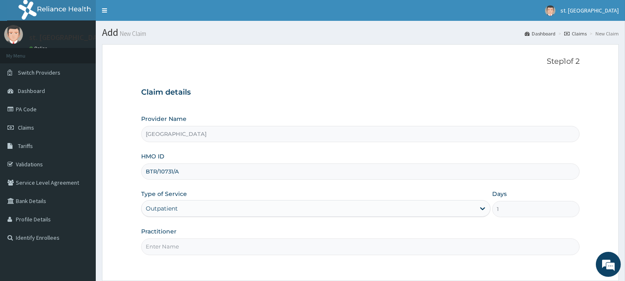
click at [177, 250] on input "Practitioner" at bounding box center [360, 246] width 439 height 16
type input "DR [PERSON_NAME]"
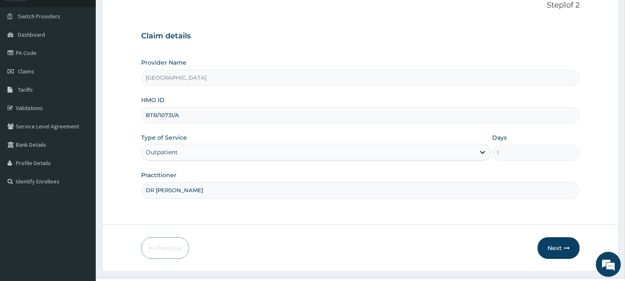
scroll to position [74, 0]
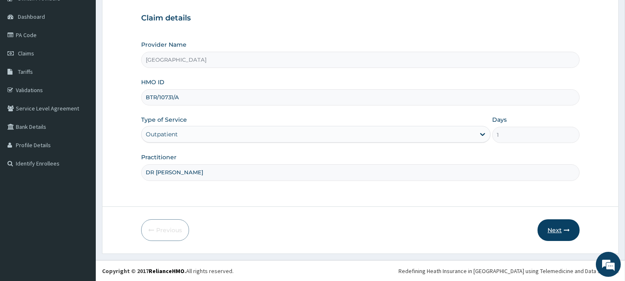
click at [564, 234] on button "Next" at bounding box center [559, 230] width 42 height 22
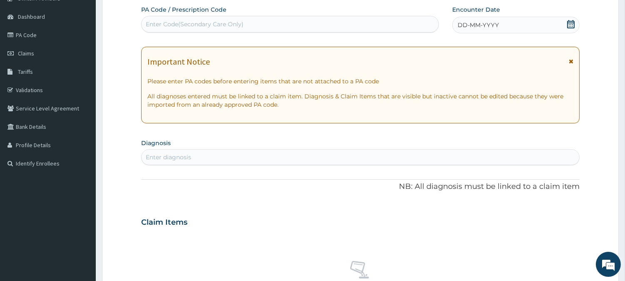
click at [570, 22] on icon at bounding box center [571, 24] width 8 height 8
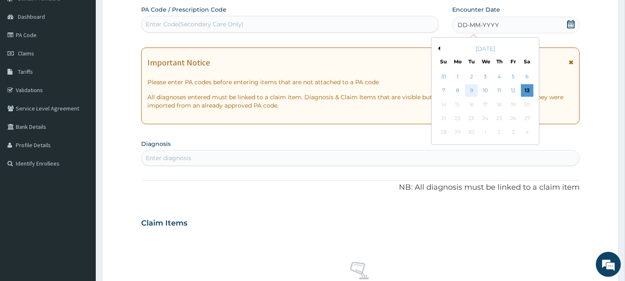
click at [469, 87] on div "9" at bounding box center [471, 91] width 12 height 12
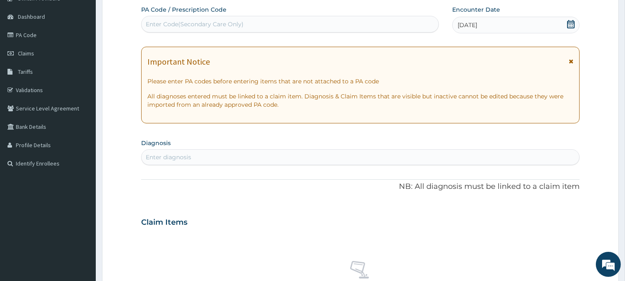
click at [284, 156] on div "Enter diagnosis" at bounding box center [361, 156] width 438 height 13
type input "WOUND"
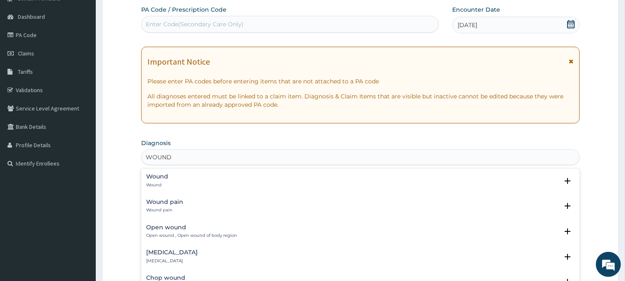
click at [178, 230] on div "Open wound Open wound , Open wound of body region" at bounding box center [191, 231] width 91 height 15
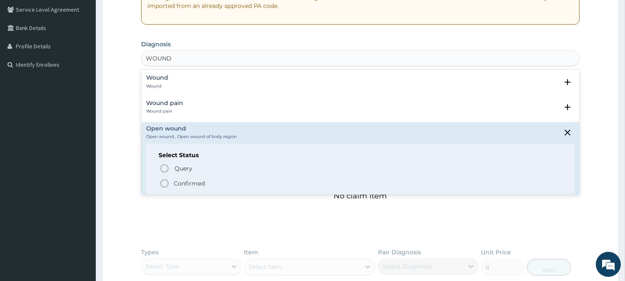
scroll to position [182, 0]
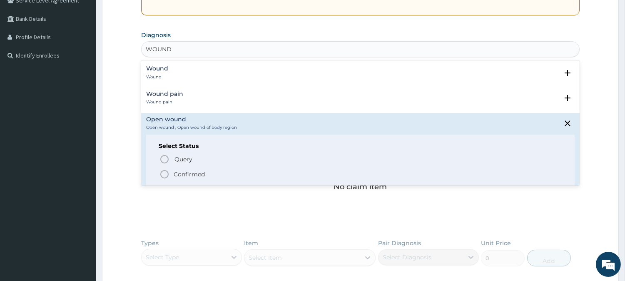
click at [166, 175] on icon "status option filled" at bounding box center [165, 174] width 10 height 10
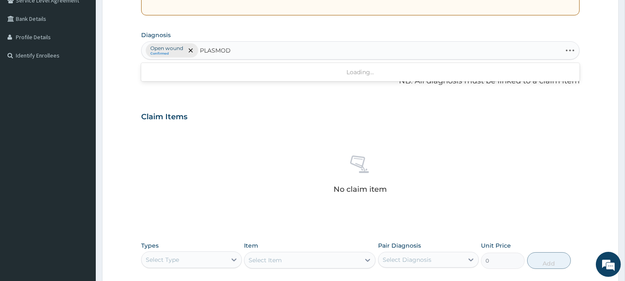
type input "PLASMODI"
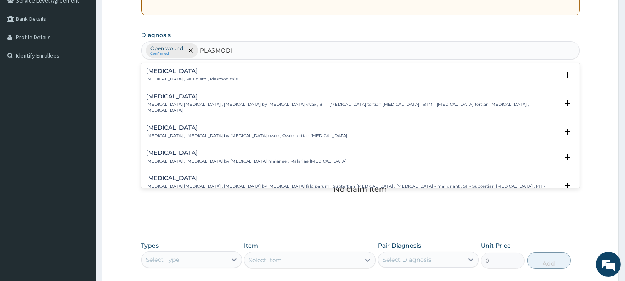
click at [177, 82] on div "[MEDICAL_DATA] [MEDICAL_DATA] , Paludism , Plasmodiosis Select Status Query Que…" at bounding box center [360, 77] width 429 height 19
click at [164, 76] on p "[MEDICAL_DATA] , Paludism , Plasmodiosis" at bounding box center [192, 79] width 92 height 6
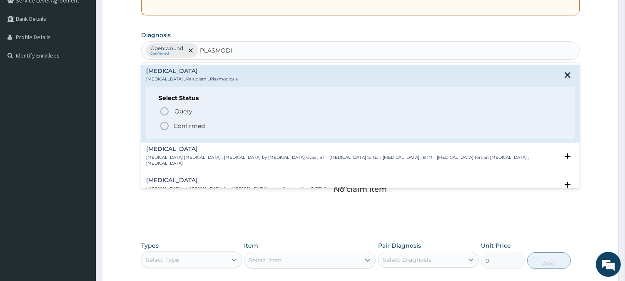
click at [167, 123] on circle "status option filled" at bounding box center [164, 125] width 7 height 7
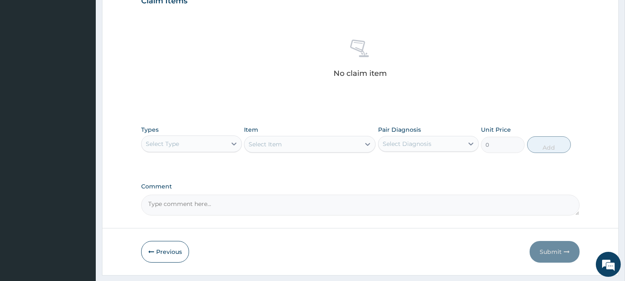
scroll to position [320, 0]
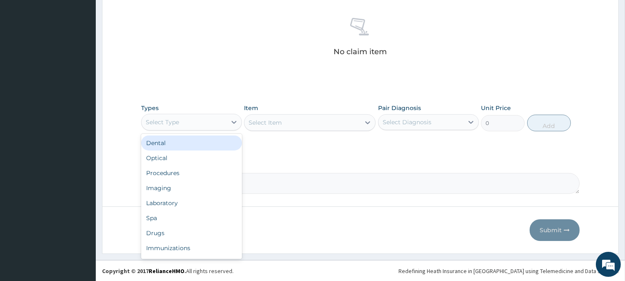
click at [226, 120] on div "Select Type" at bounding box center [184, 121] width 85 height 13
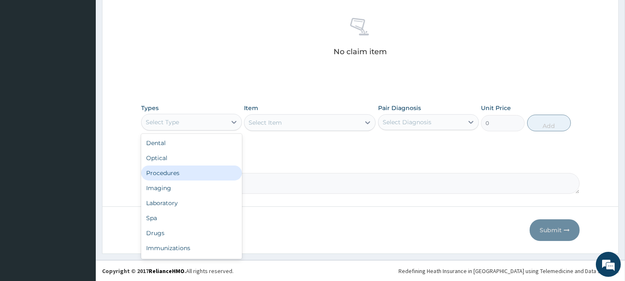
click at [168, 177] on div "Procedures" at bounding box center [191, 172] width 101 height 15
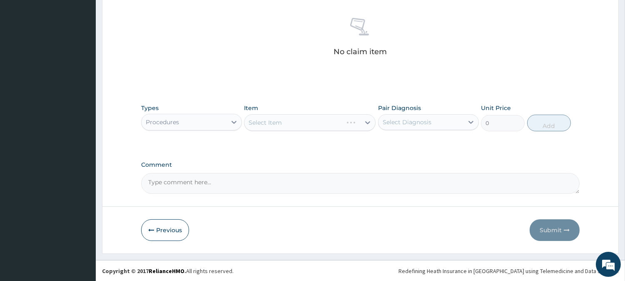
click at [362, 124] on div "Select Item" at bounding box center [310, 122] width 132 height 17
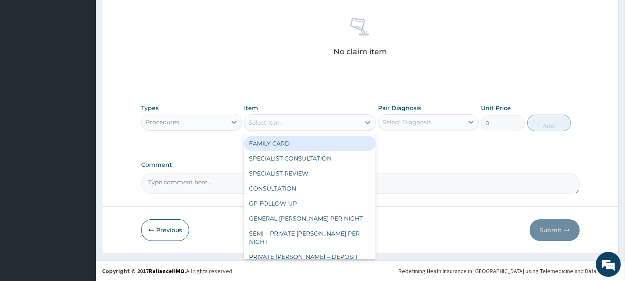
click at [362, 124] on div at bounding box center [367, 122] width 15 height 15
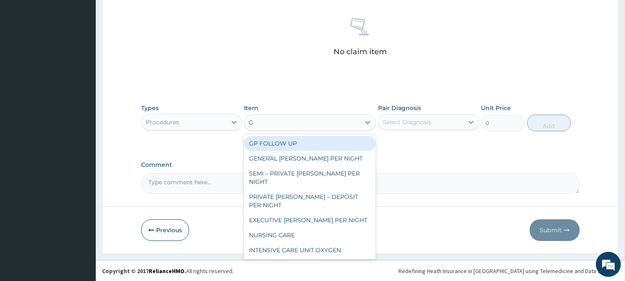
type input "GP"
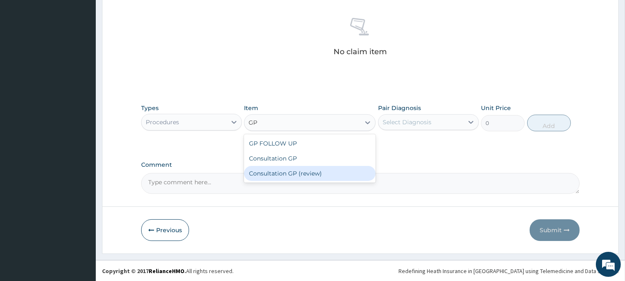
click at [278, 171] on div "Consultation GP (review)" at bounding box center [310, 173] width 132 height 15
type input "2000"
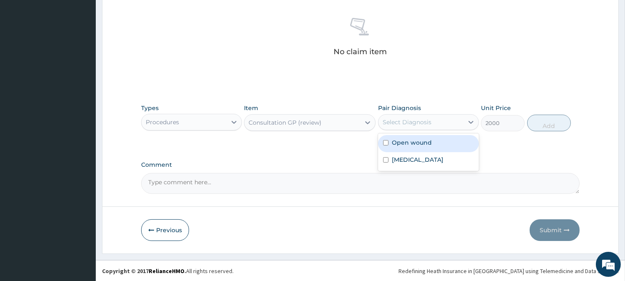
click at [463, 123] on div "Select Diagnosis" at bounding box center [421, 121] width 85 height 13
click at [413, 150] on div "Open wound" at bounding box center [428, 143] width 101 height 17
checkbox input "true"
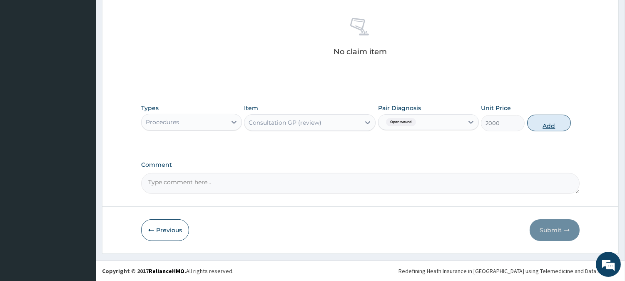
click at [539, 121] on button "Add" at bounding box center [549, 123] width 44 height 17
type input "0"
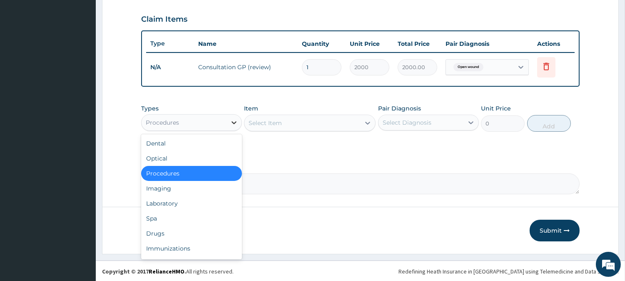
click at [232, 120] on icon at bounding box center [234, 122] width 8 height 8
click at [161, 200] on div "Laboratory" at bounding box center [191, 203] width 101 height 15
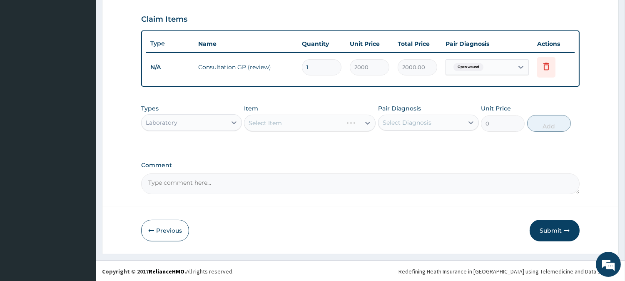
click at [365, 122] on div "Select Item" at bounding box center [310, 123] width 132 height 17
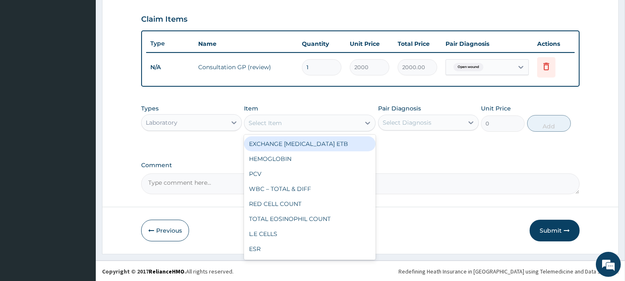
click at [365, 122] on icon at bounding box center [368, 123] width 8 height 8
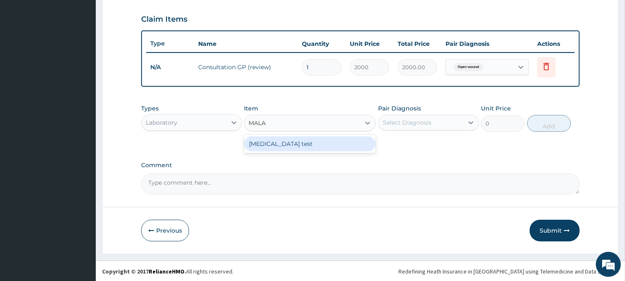
type input "MALAR"
click at [307, 143] on div "[MEDICAL_DATA] test" at bounding box center [310, 143] width 132 height 15
type input "700"
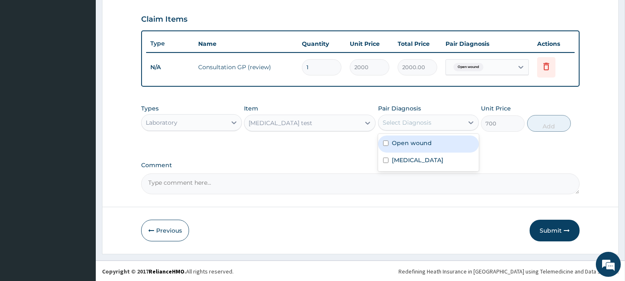
click at [442, 123] on div "Select Diagnosis" at bounding box center [421, 122] width 85 height 13
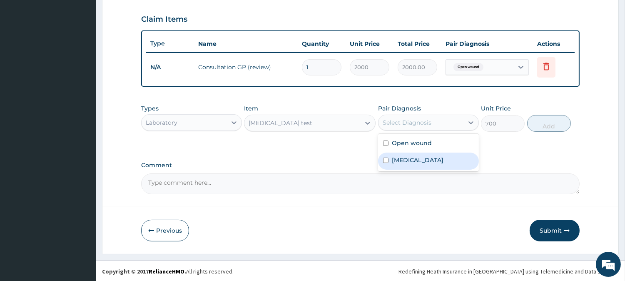
click at [400, 158] on label "[MEDICAL_DATA]" at bounding box center [418, 160] width 52 height 8
checkbox input "true"
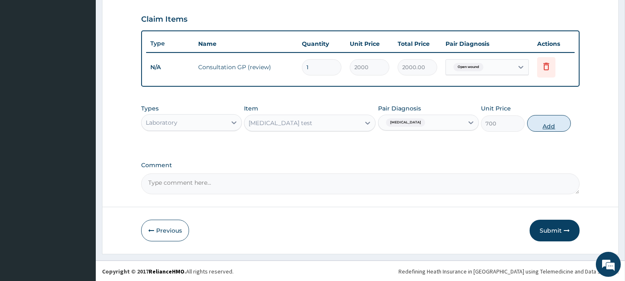
click at [556, 119] on button "Add" at bounding box center [549, 123] width 44 height 17
type input "0"
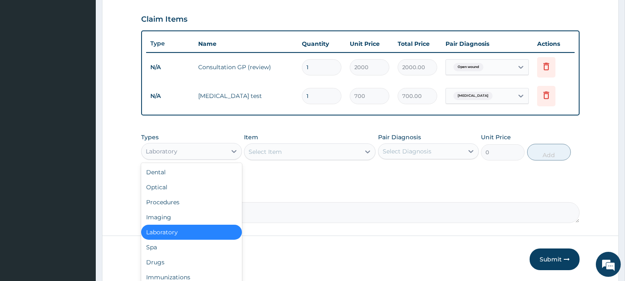
click at [226, 151] on div "Laboratory" at bounding box center [184, 151] width 85 height 13
click at [173, 267] on div "Drugs" at bounding box center [191, 262] width 101 height 15
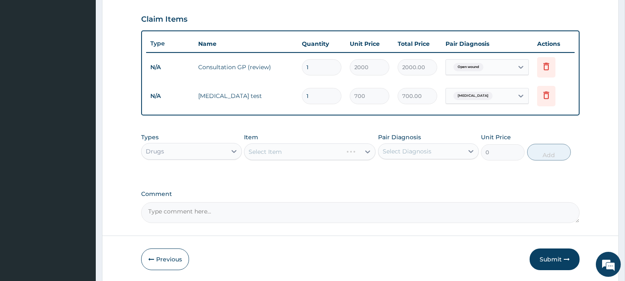
click at [360, 152] on div "Select Item" at bounding box center [310, 151] width 132 height 17
click at [364, 155] on div "Select Item" at bounding box center [310, 151] width 132 height 17
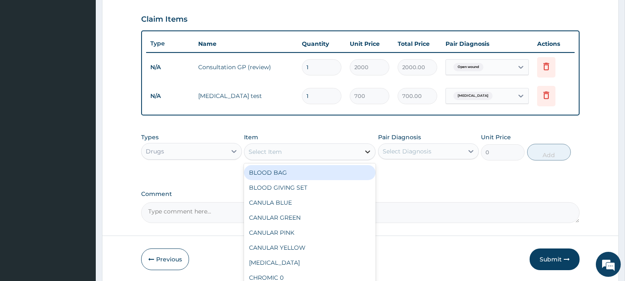
click at [364, 147] on icon at bounding box center [368, 151] width 8 height 8
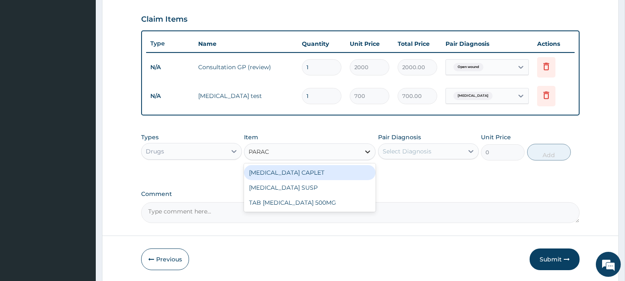
type input "PARACE"
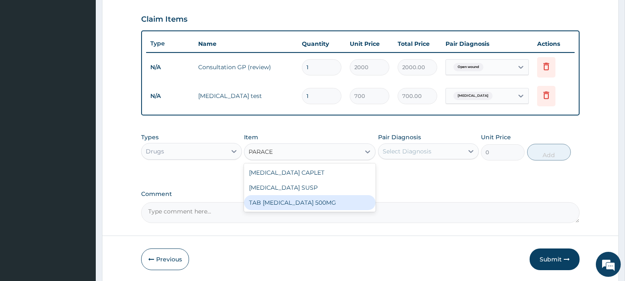
click at [302, 200] on div "TAB [MEDICAL_DATA] 500MG" at bounding box center [310, 202] width 132 height 15
type input "30"
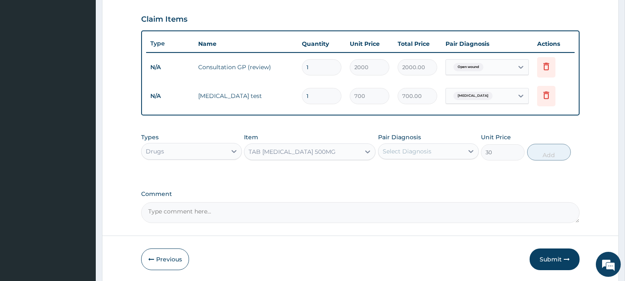
click at [462, 150] on div "Select Diagnosis" at bounding box center [421, 151] width 85 height 13
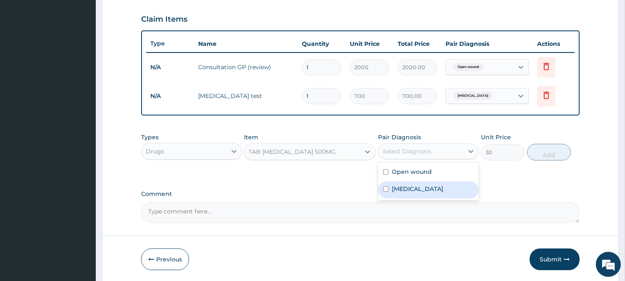
click at [412, 188] on label "[MEDICAL_DATA]" at bounding box center [418, 189] width 52 height 8
checkbox input "true"
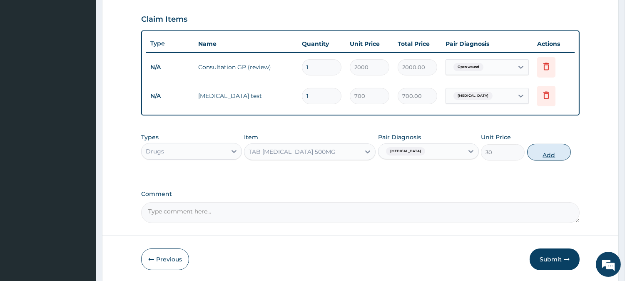
click at [552, 150] on button "Add" at bounding box center [549, 152] width 44 height 17
type input "0"
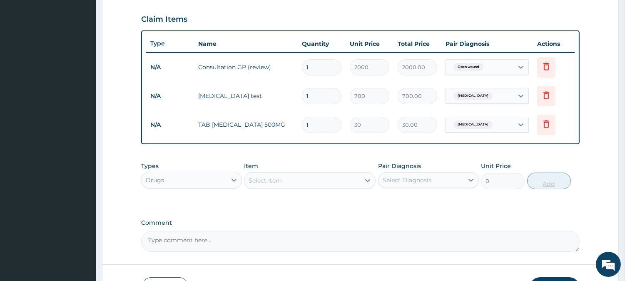
type input "18"
type input "540.00"
type input "18"
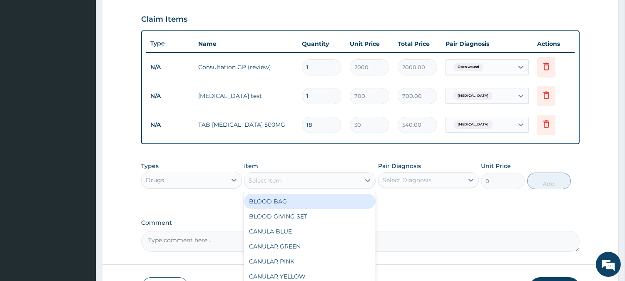
click at [359, 177] on div "Select Item" at bounding box center [303, 180] width 116 height 13
type input "VIT"
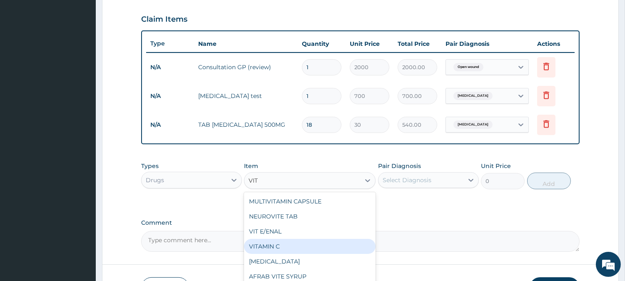
click at [267, 247] on div "VITAMIN C" at bounding box center [310, 246] width 132 height 15
type input "4.25"
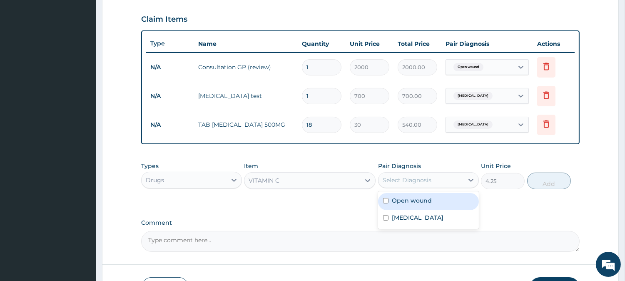
click at [457, 178] on div "Select Diagnosis" at bounding box center [421, 179] width 85 height 13
click at [405, 204] on label "Open wound" at bounding box center [412, 200] width 40 height 8
checkbox input "true"
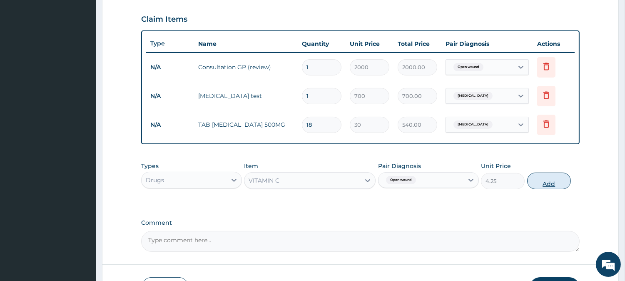
click at [563, 181] on button "Add" at bounding box center [549, 180] width 44 height 17
type input "0"
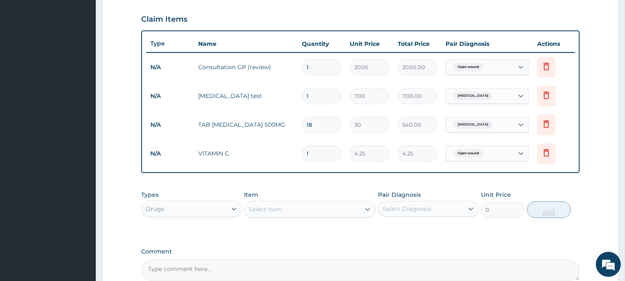
type input "0.00"
type input "2"
type input "8.50"
type input "20"
type input "85.00"
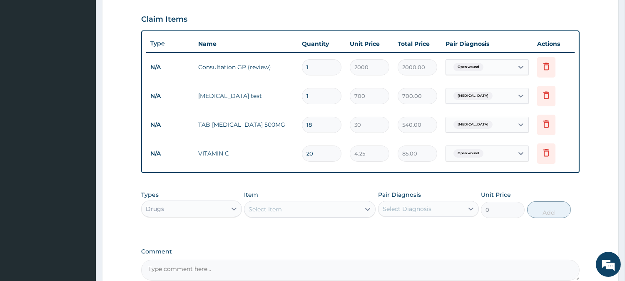
type input "20"
click at [396, 242] on div "PA Code / Prescription Code Enter Code(Secondary Care Only) Encounter Date [DAT…" at bounding box center [360, 40] width 439 height 480
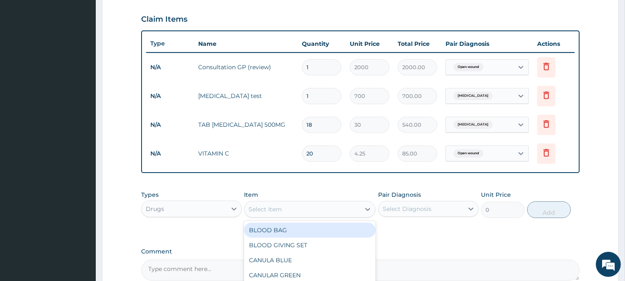
click at [359, 206] on div "Select Item" at bounding box center [303, 208] width 116 height 13
type input "METRONI"
click at [312, 228] on div "FLAGYL/METRONIDAZOLE" at bounding box center [310, 229] width 132 height 15
type input "12.75"
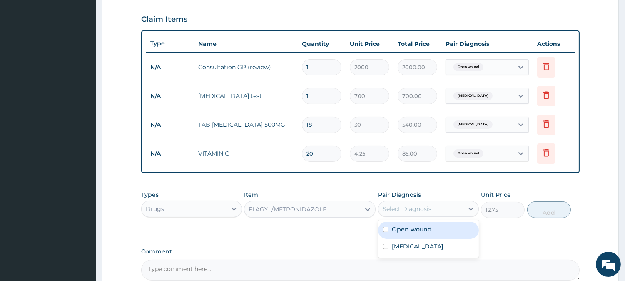
click at [457, 208] on div "Select Diagnosis" at bounding box center [421, 208] width 85 height 13
click at [393, 233] on div "Open wound" at bounding box center [428, 230] width 101 height 17
checkbox input "true"
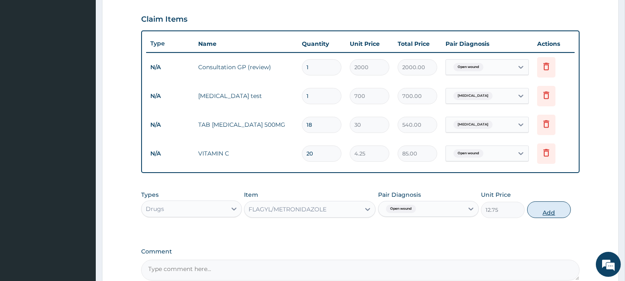
click at [543, 206] on button "Add" at bounding box center [549, 209] width 44 height 17
type input "0"
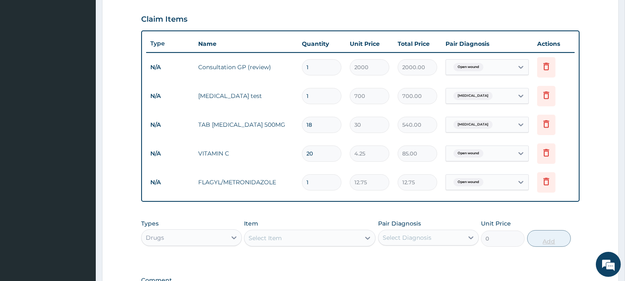
type input "0.00"
type input "3"
type input "38.25"
type input "30"
type input "382.50"
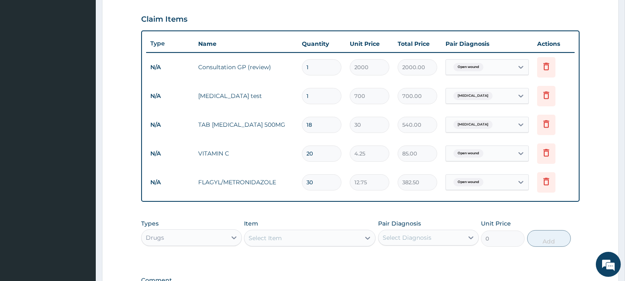
type input "30"
click at [378, 252] on div "Types Drugs Item Select Item Pair Diagnosis Select Diagnosis Unit Price 0 Add" at bounding box center [360, 239] width 439 height 48
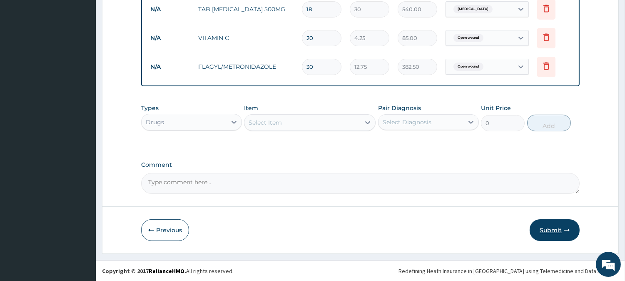
click at [555, 229] on button "Submit" at bounding box center [555, 230] width 50 height 22
